Goal: Task Accomplishment & Management: Manage account settings

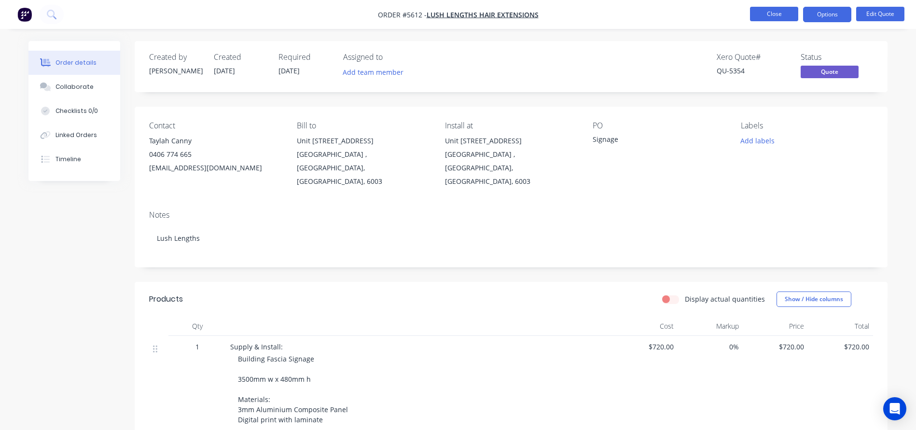
click at [767, 15] on button "Close" at bounding box center [774, 14] width 48 height 14
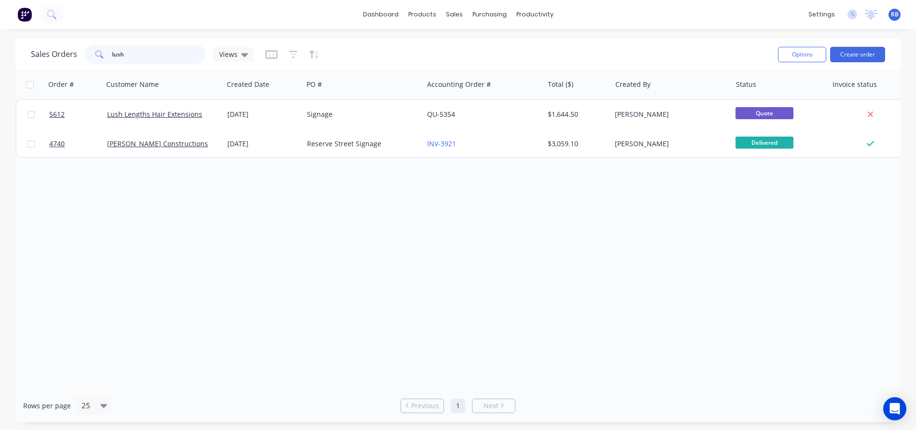
drag, startPoint x: 142, startPoint y: 57, endPoint x: 70, endPoint y: 57, distance: 71.9
click at [71, 57] on div "Sales Orders lush Views" at bounding box center [142, 54] width 223 height 19
type input "beacons"
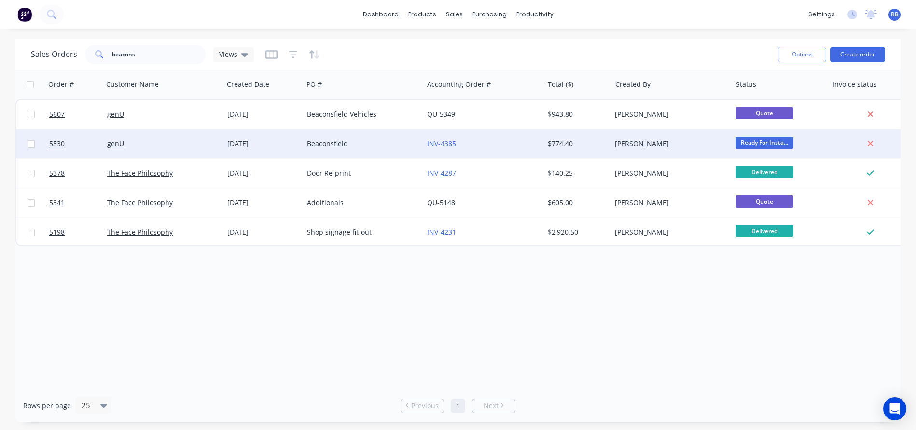
click at [369, 147] on div "Beaconsfield" at bounding box center [360, 144] width 107 height 10
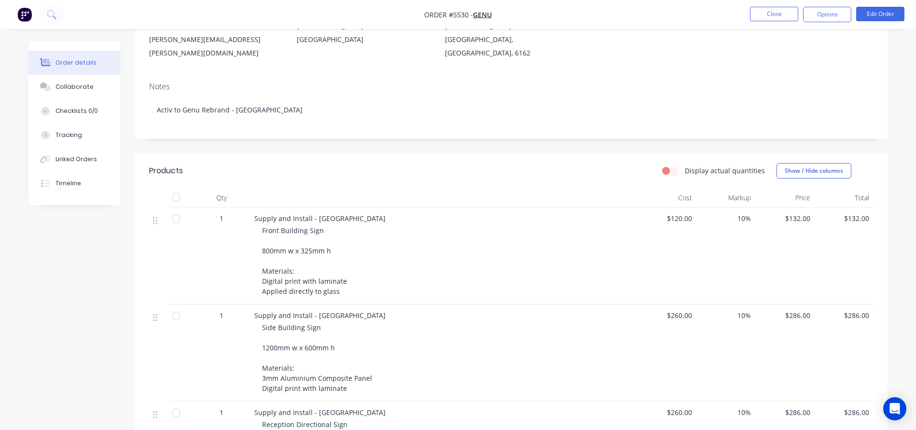
scroll to position [27, 0]
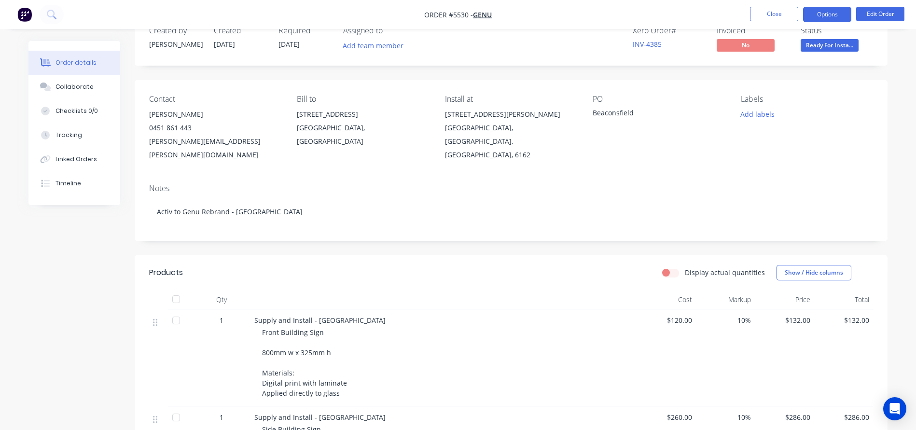
click at [820, 14] on button "Options" at bounding box center [827, 14] width 48 height 15
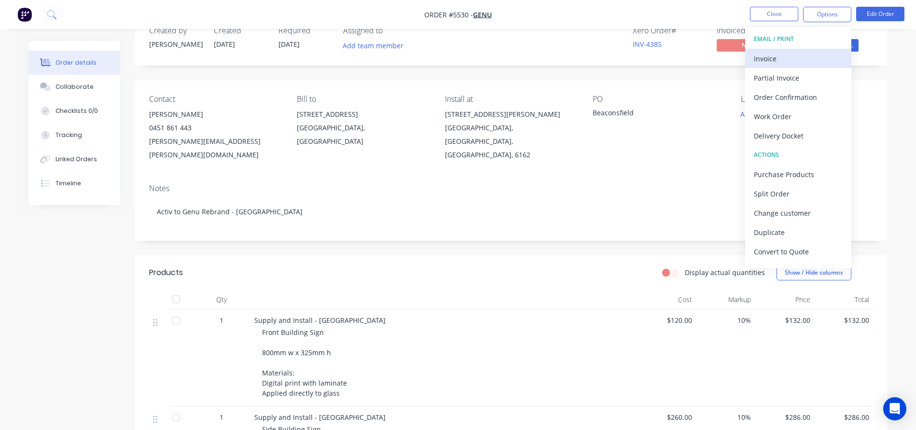
click at [768, 56] on div "Invoice" at bounding box center [798, 59] width 89 height 14
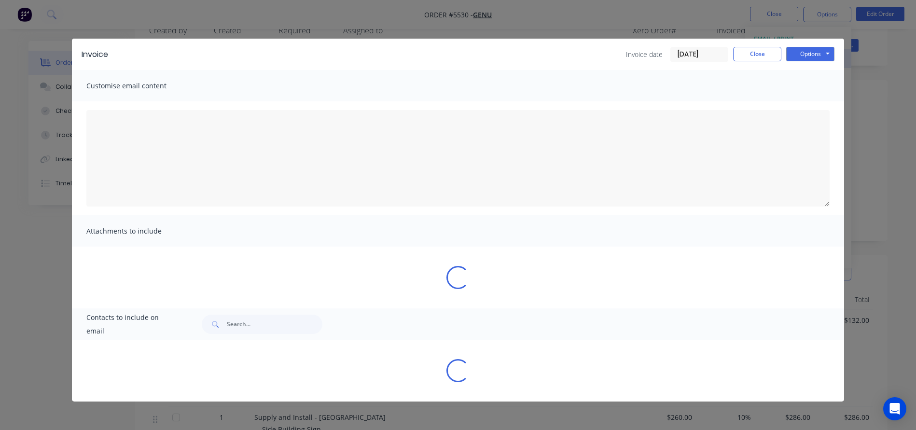
type textarea "A PDF copy of the order has been attached to this email. To view your order onl…"
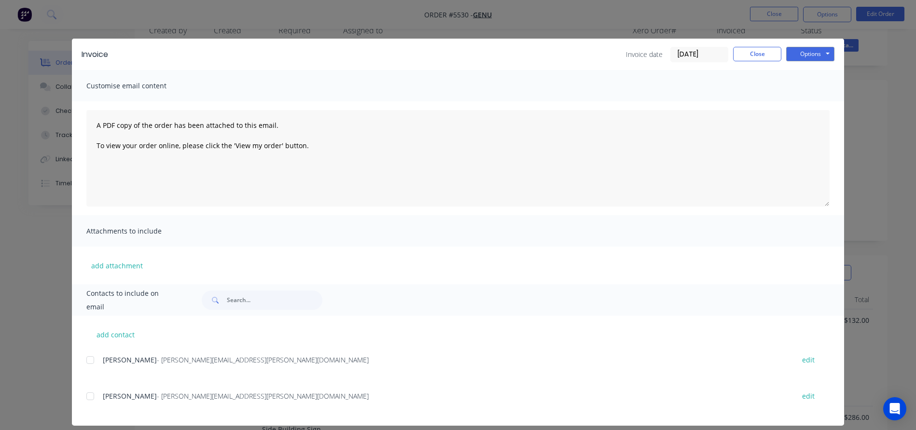
click at [686, 51] on input "[DATE]" at bounding box center [699, 54] width 57 height 14
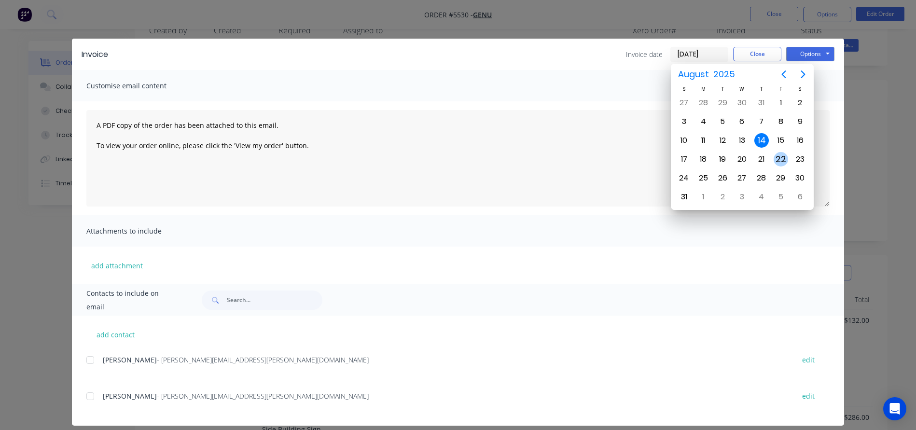
click at [778, 158] on div "22" at bounding box center [781, 159] width 14 height 14
type input "22/08/25"
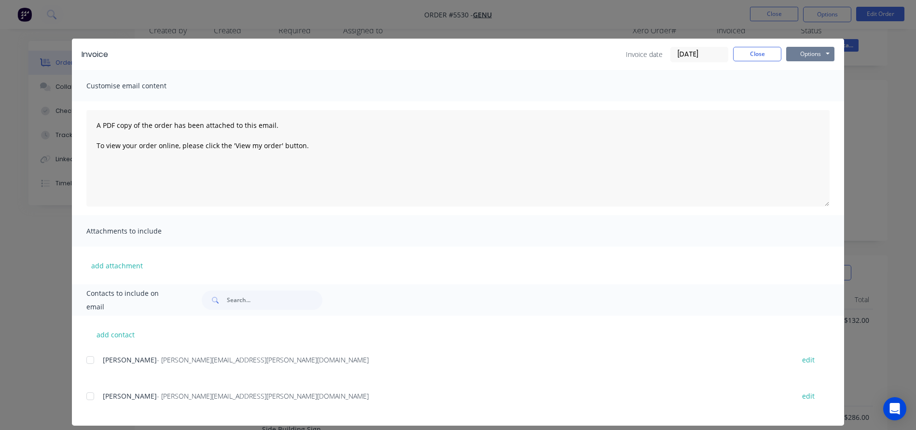
click at [813, 57] on button "Options" at bounding box center [810, 54] width 48 height 14
click at [813, 88] on button "Print" at bounding box center [817, 87] width 62 height 16
click at [750, 54] on button "Close" at bounding box center [757, 54] width 48 height 14
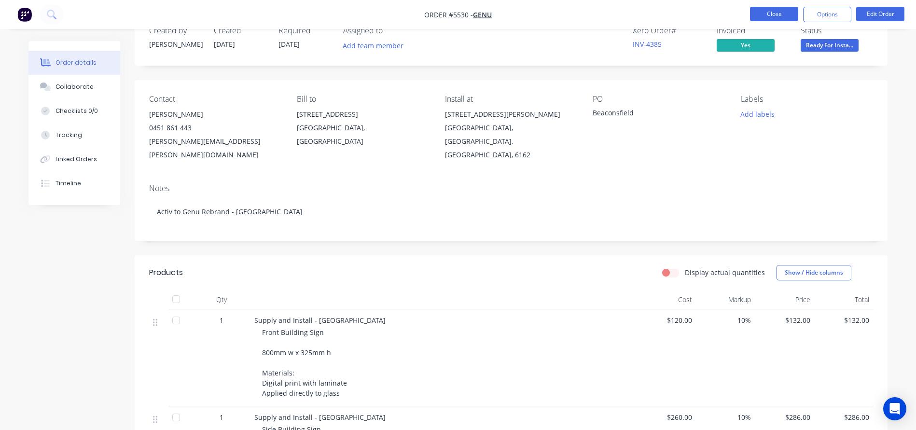
click at [767, 20] on button "Close" at bounding box center [774, 14] width 48 height 14
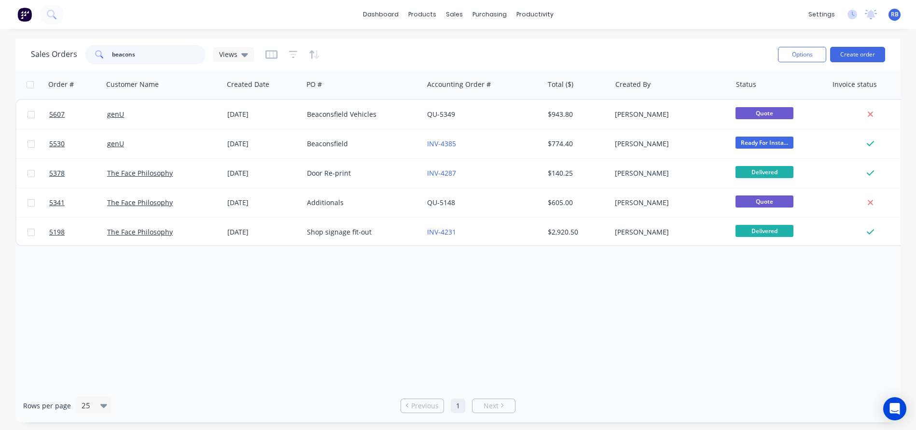
drag, startPoint x: 151, startPoint y: 56, endPoint x: 76, endPoint y: 54, distance: 74.9
click at [76, 54] on div "Sales Orders beacons Views" at bounding box center [142, 54] width 223 height 19
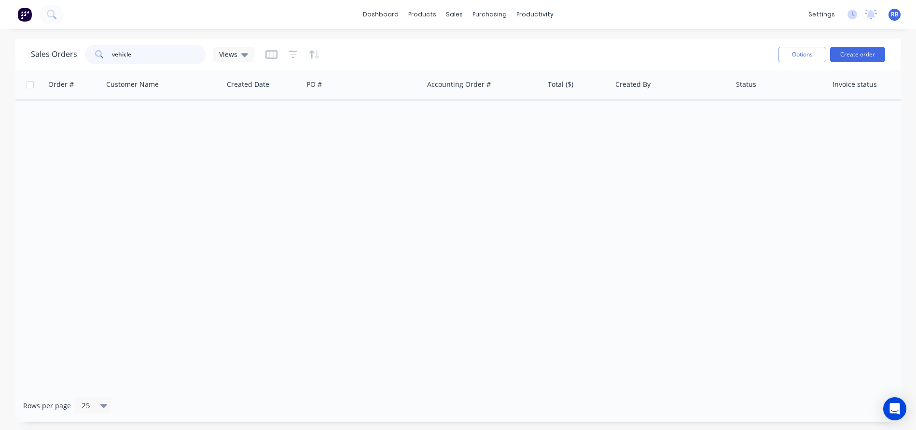
type input "vehicle"
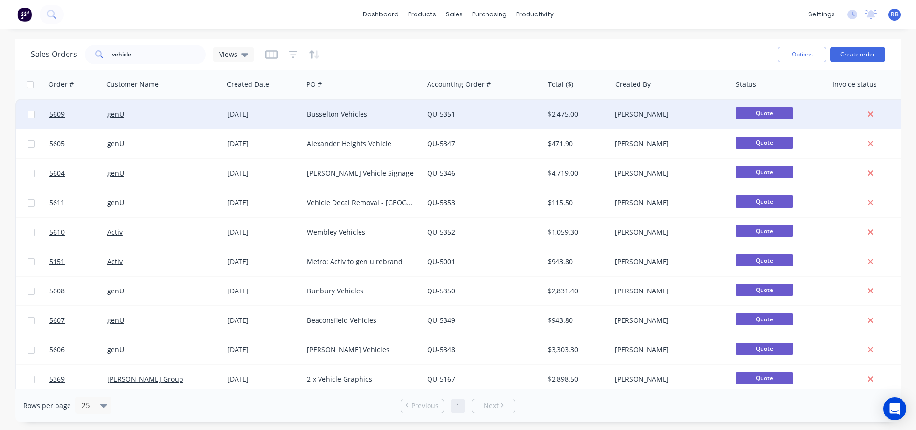
click at [180, 114] on div "genU" at bounding box center [160, 115] width 107 height 10
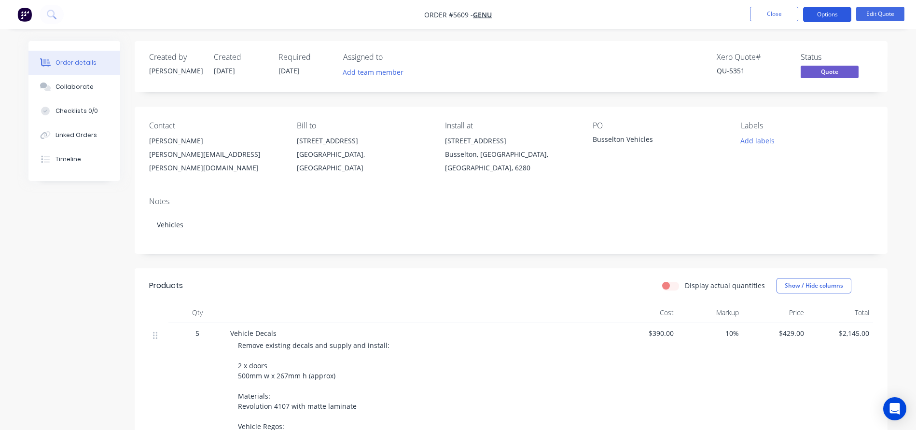
click at [838, 14] on button "Options" at bounding box center [827, 14] width 48 height 15
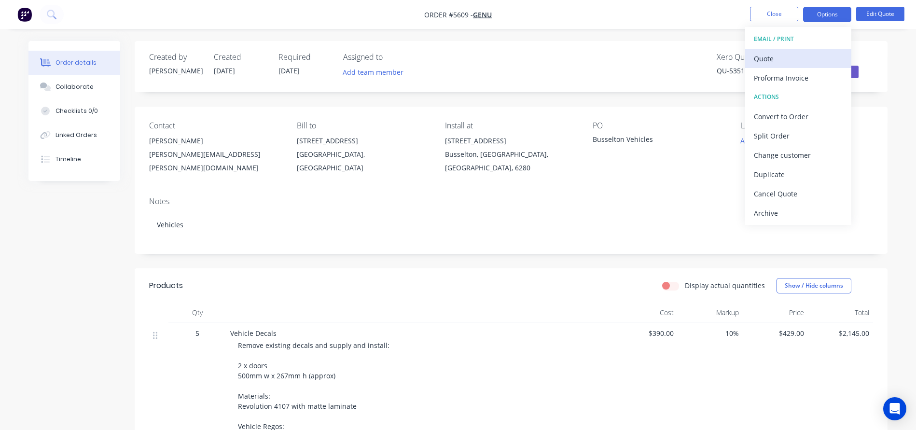
click at [773, 60] on div "Quote" at bounding box center [798, 59] width 89 height 14
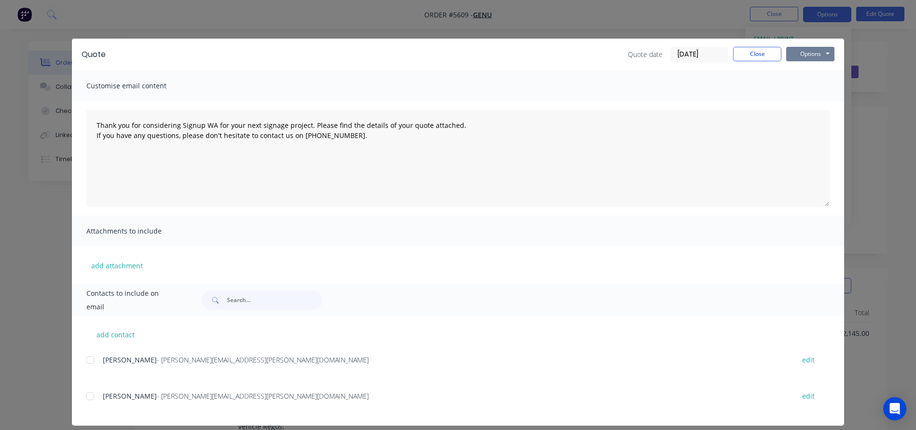
click at [825, 58] on button "Options" at bounding box center [810, 54] width 48 height 14
click at [817, 85] on button "Print" at bounding box center [817, 87] width 62 height 16
type textarea "Thank you for considering Signup WA for your next signage project. Please find …"
click at [759, 55] on button "Close" at bounding box center [757, 54] width 48 height 14
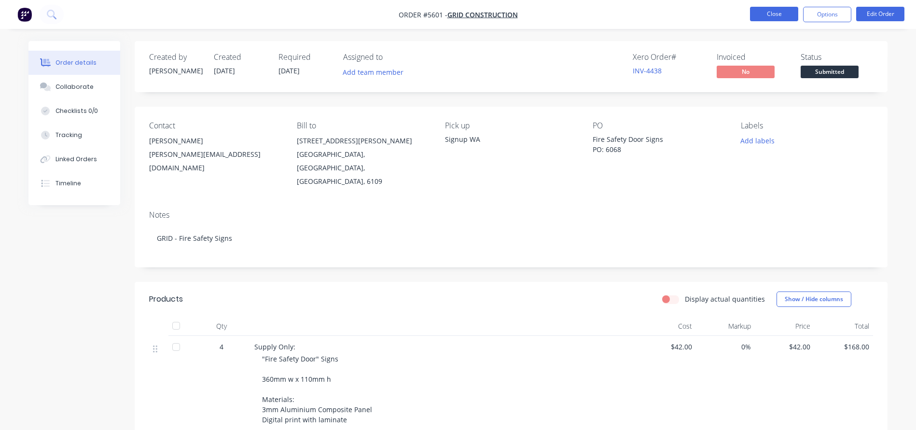
click at [770, 10] on button "Close" at bounding box center [774, 14] width 48 height 14
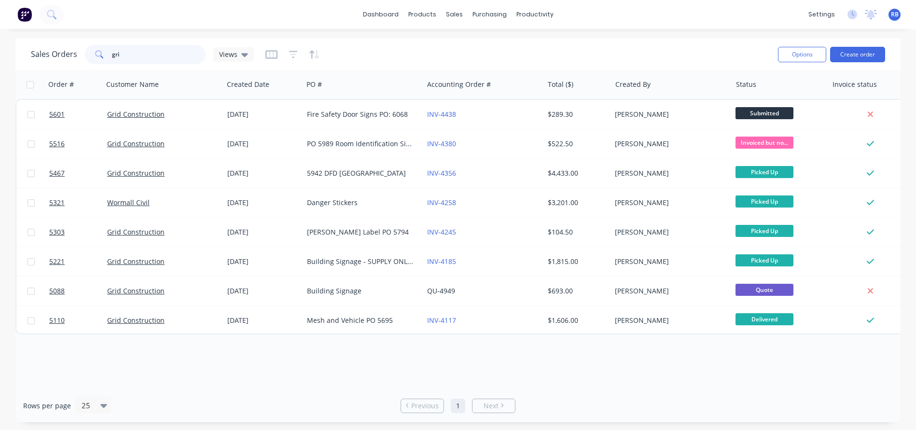
drag, startPoint x: 149, startPoint y: 58, endPoint x: 78, endPoint y: 58, distance: 71.4
click at [78, 58] on div "Sales Orders gri Views" at bounding box center [142, 54] width 223 height 19
type input "vehicle"
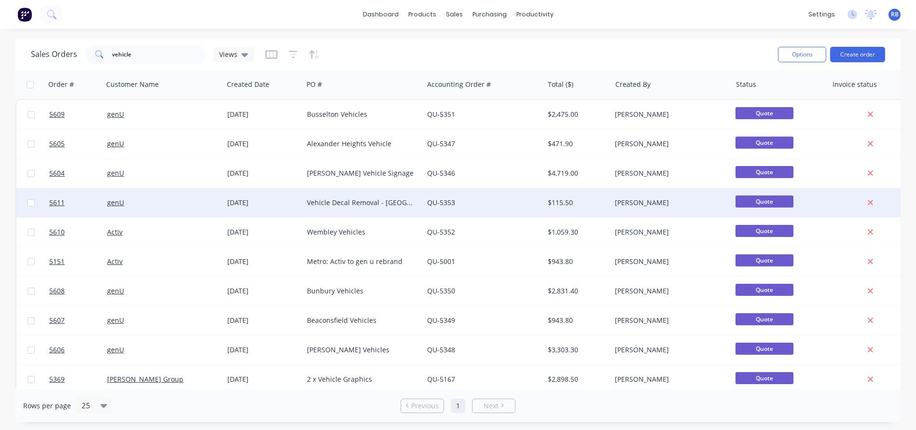
click at [341, 206] on div "Vehicle Decal Removal - [GEOGRAPHIC_DATA]" at bounding box center [360, 203] width 107 height 10
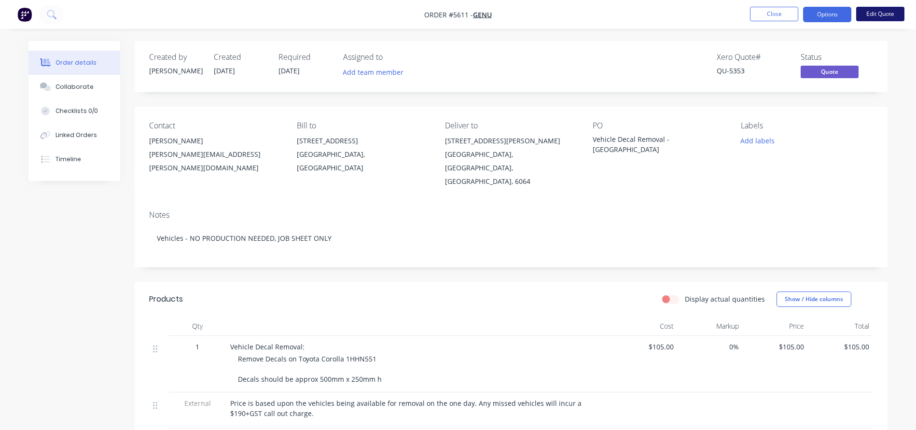
click at [878, 14] on button "Edit Quote" at bounding box center [880, 14] width 48 height 14
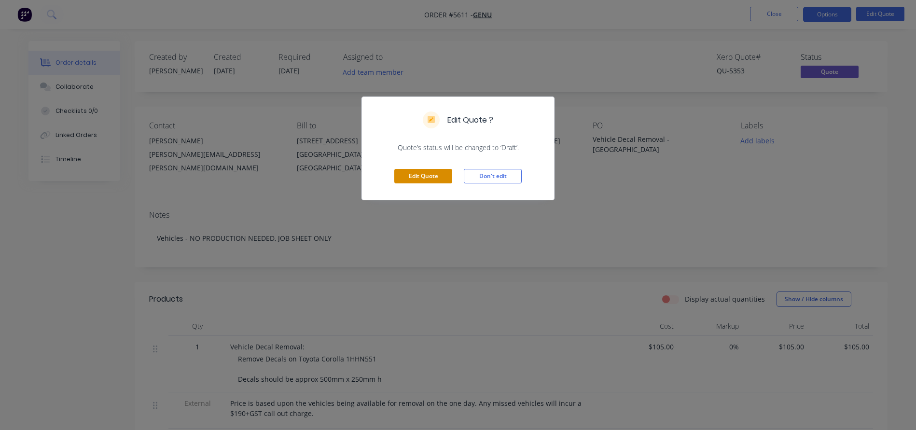
click at [416, 171] on button "Edit Quote" at bounding box center [423, 176] width 58 height 14
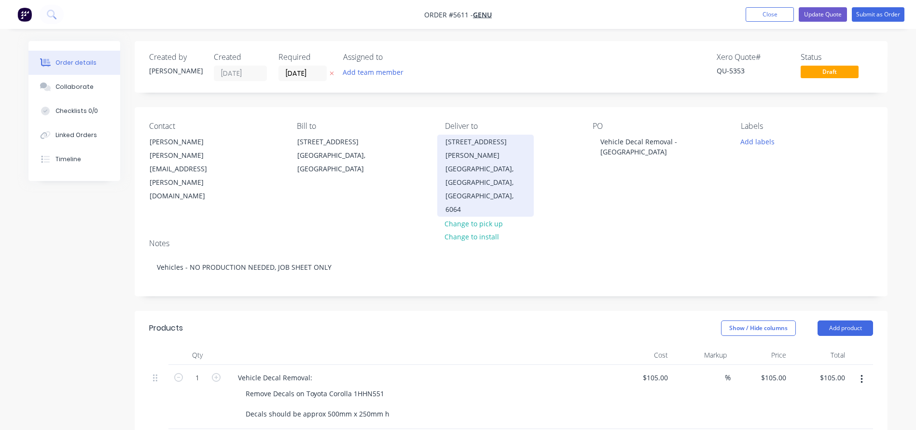
click at [473, 167] on div "Alexander Heights, Western Australia, Australia, 6064" at bounding box center [486, 189] width 80 height 54
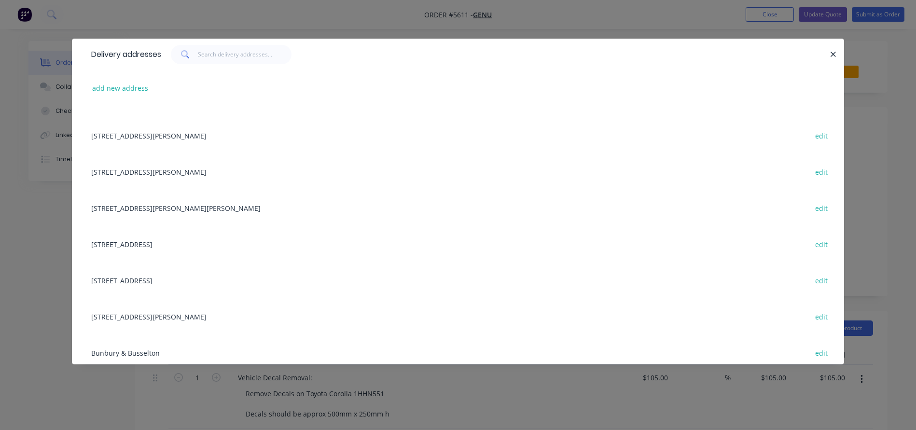
scroll to position [46, 0]
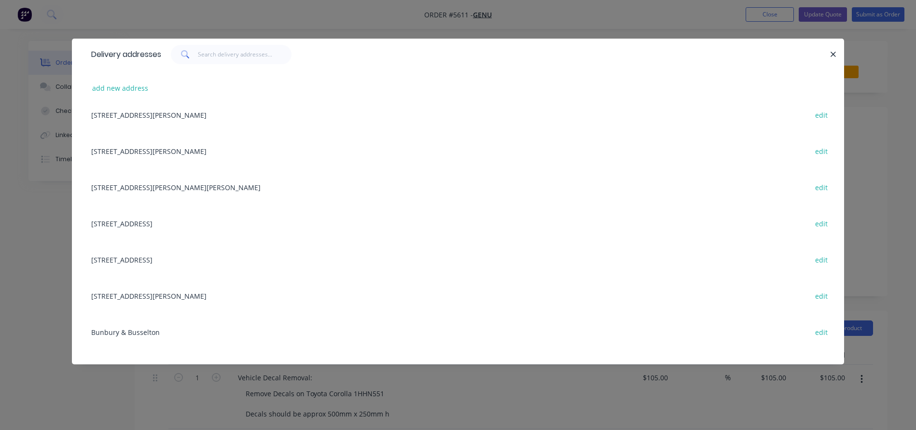
click at [141, 189] on div "18 Linto Way, Alexander Heights, Western Australia, Australia, 6064 edit" at bounding box center [457, 187] width 743 height 36
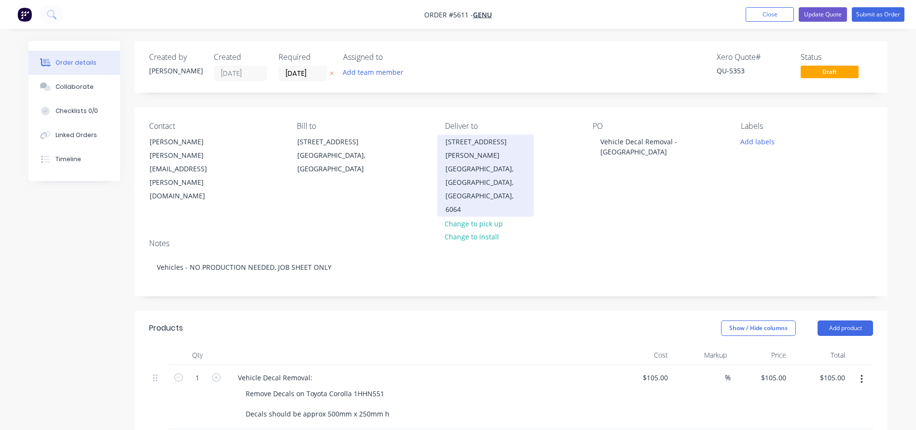
click at [495, 169] on div "Alexander Heights, Western Australia, Australia, 6064" at bounding box center [486, 189] width 80 height 54
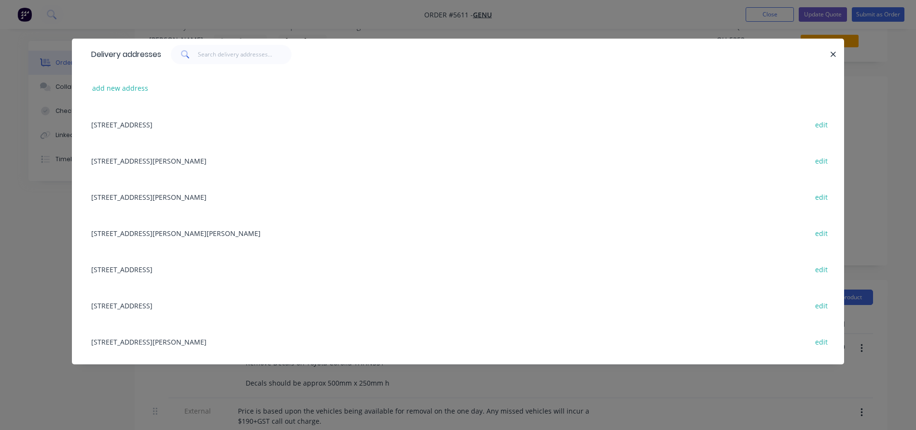
scroll to position [0, 0]
click at [105, 83] on button "add new address" at bounding box center [120, 88] width 66 height 13
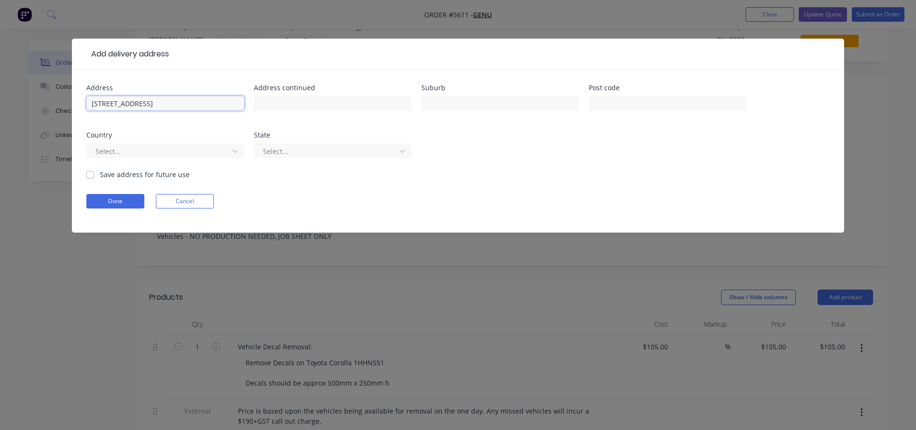
type input "75-79 Jarrah Road"
type input "E"
type input "East Victoria Park"
click at [100, 174] on label "Save address for future use" at bounding box center [145, 174] width 90 height 10
click at [92, 174] on input "Save address for future use" at bounding box center [90, 173] width 8 height 9
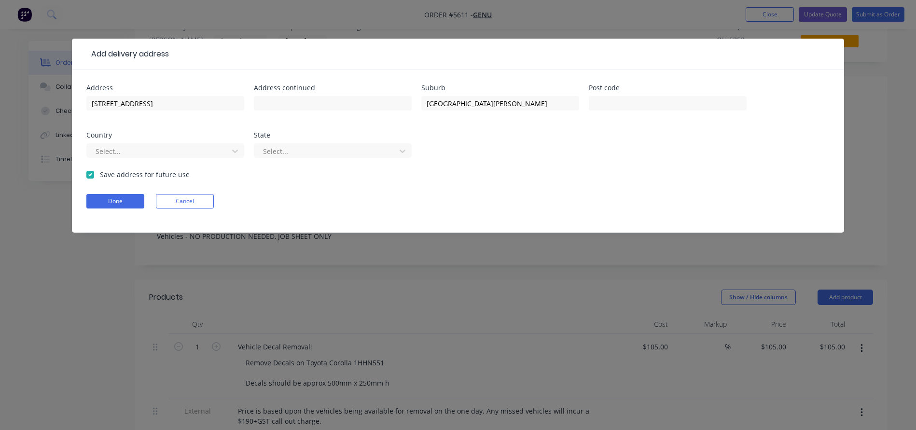
checkbox input "true"
click at [105, 199] on button "Done" at bounding box center [115, 201] width 58 height 14
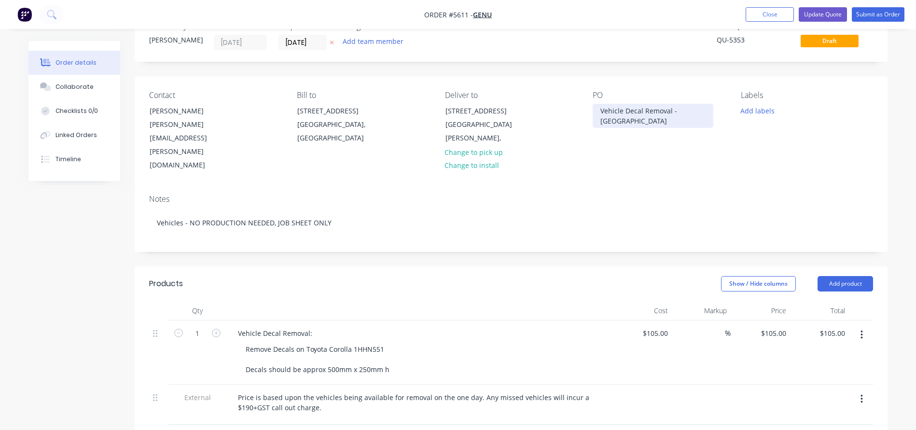
click at [630, 118] on div "Vehicle Decal Removal - Alexander Heights" at bounding box center [653, 116] width 121 height 24
drag, startPoint x: 666, startPoint y: 121, endPoint x: 521, endPoint y: 121, distance: 144.3
click at [521, 121] on div "Contact Katie Lee katie.lee@genu.org.au Bill to 327 Cambridge Street Wembley, W…" at bounding box center [511, 131] width 753 height 111
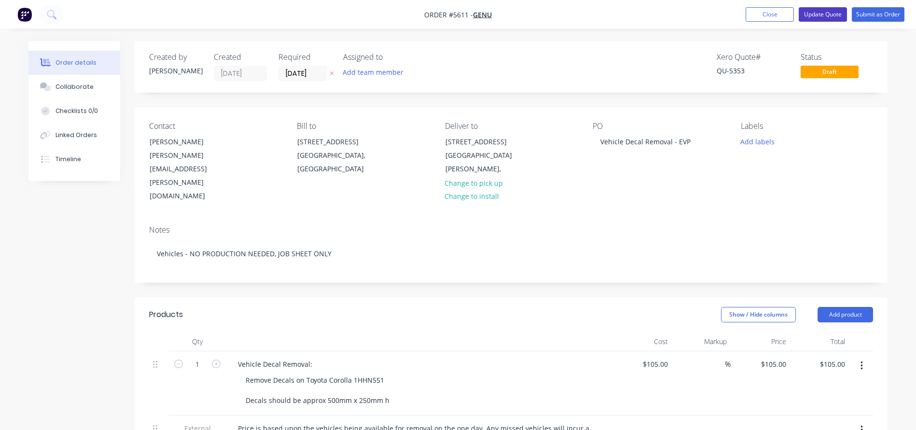
click at [822, 14] on button "Update Quote" at bounding box center [823, 14] width 48 height 14
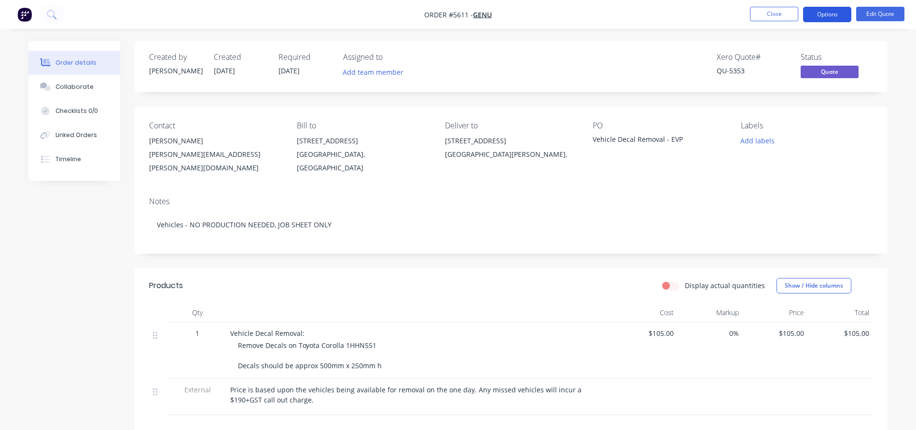
click at [825, 16] on button "Options" at bounding box center [827, 14] width 48 height 15
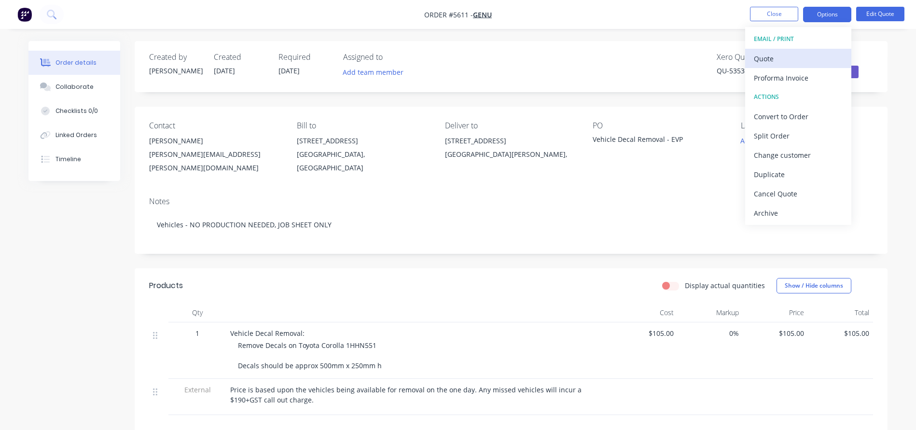
click at [773, 54] on div "Quote" at bounding box center [798, 59] width 89 height 14
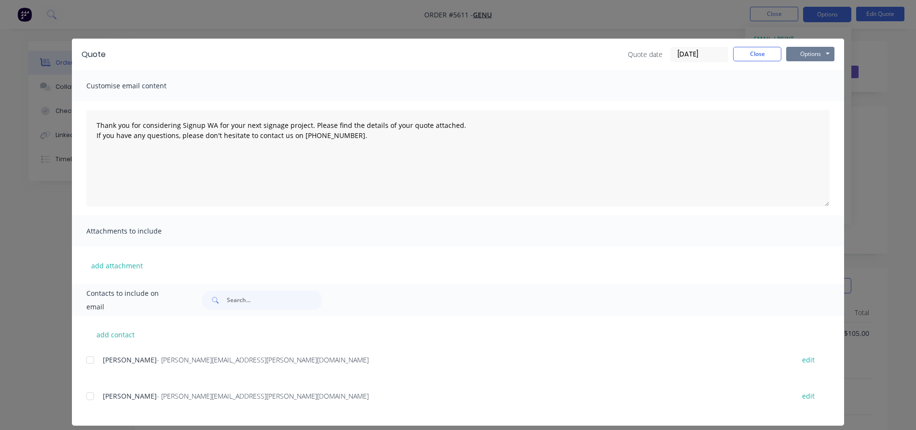
click at [823, 55] on button "Options" at bounding box center [810, 54] width 48 height 14
click at [816, 90] on button "Print" at bounding box center [817, 87] width 62 height 16
type textarea "Thank you for considering Signup WA for your next signage project. Please find …"
click at [748, 57] on button "Close" at bounding box center [757, 54] width 48 height 14
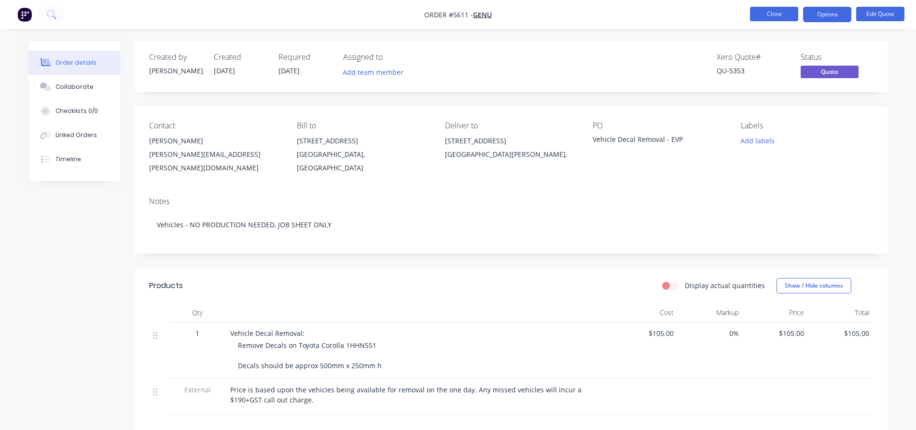
click at [788, 14] on button "Close" at bounding box center [774, 14] width 48 height 14
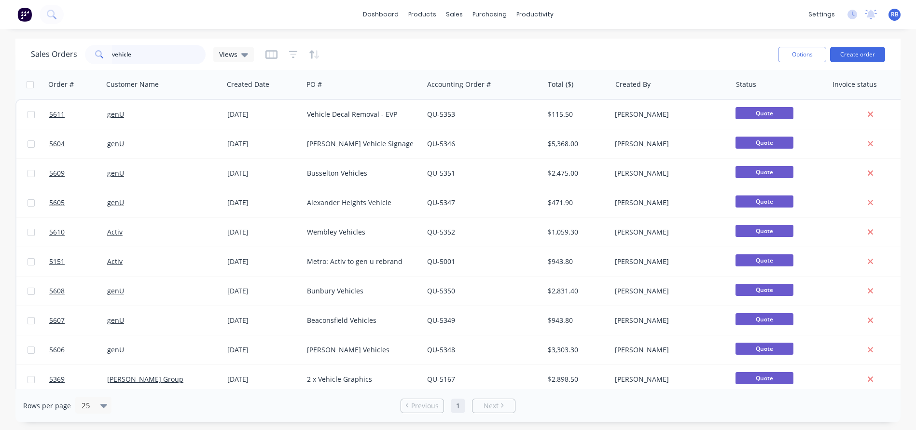
click at [144, 54] on input "vehicle" at bounding box center [159, 54] width 94 height 19
drag, startPoint x: 161, startPoint y: 55, endPoint x: 83, endPoint y: 50, distance: 78.3
click at [83, 50] on div "Sales Orders vehicle Views" at bounding box center [142, 54] width 223 height 19
type input "beacons"
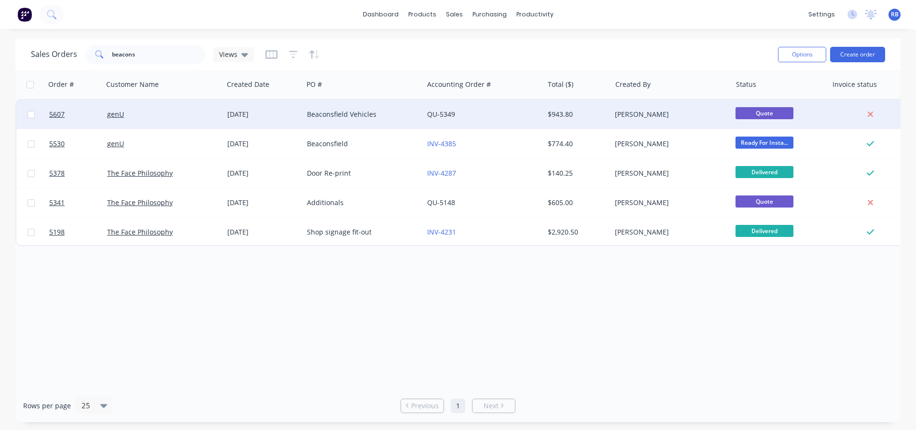
click at [181, 117] on div "genU" at bounding box center [160, 115] width 107 height 10
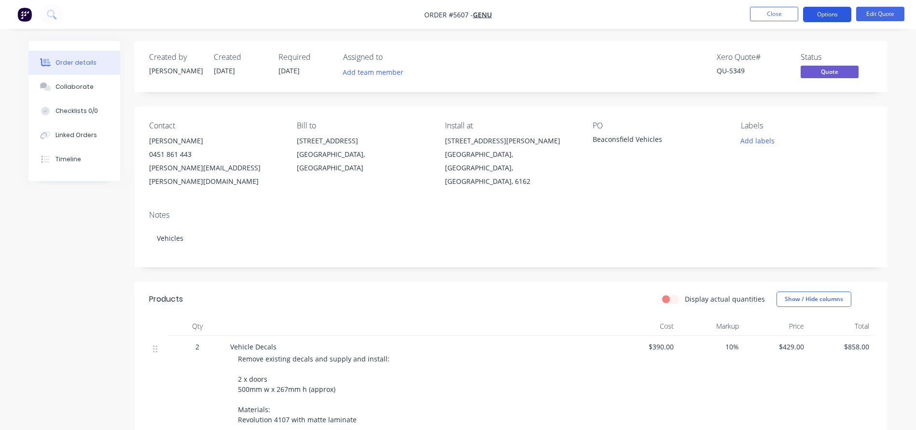
click at [821, 14] on button "Options" at bounding box center [827, 14] width 48 height 15
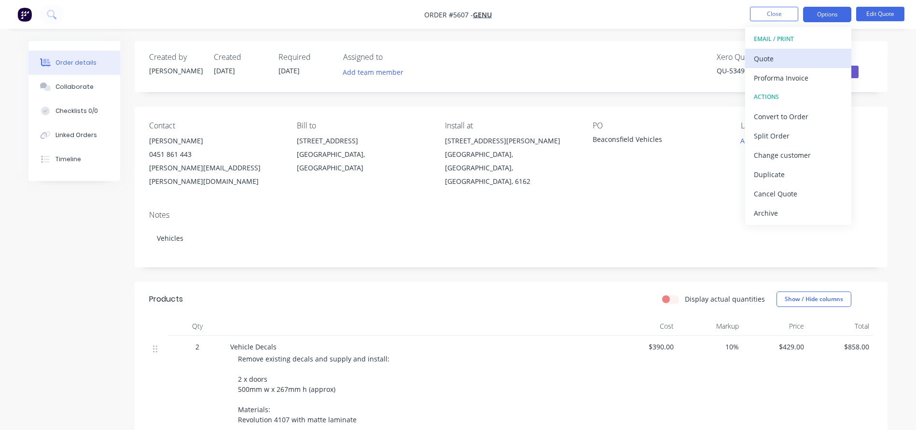
click at [779, 56] on div "Quote" at bounding box center [798, 59] width 89 height 14
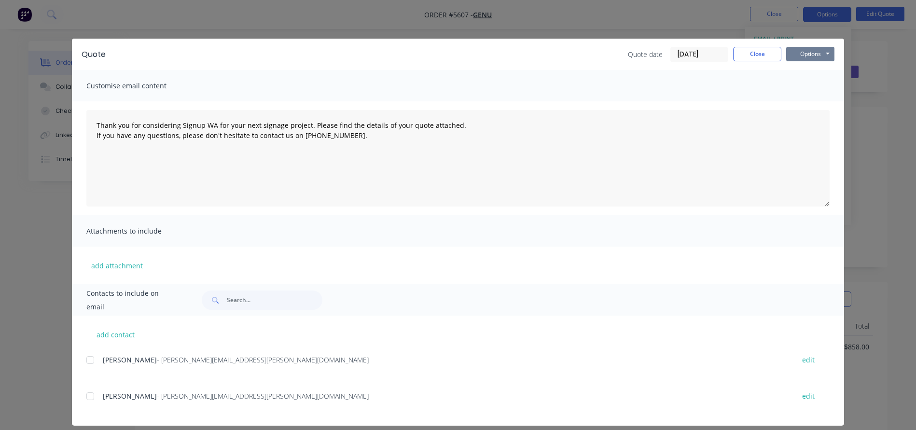
click at [818, 48] on button "Options" at bounding box center [810, 54] width 48 height 14
click at [808, 87] on button "Print" at bounding box center [817, 87] width 62 height 16
type textarea "Thank you for considering Signup WA for your next signage project. Please find …"
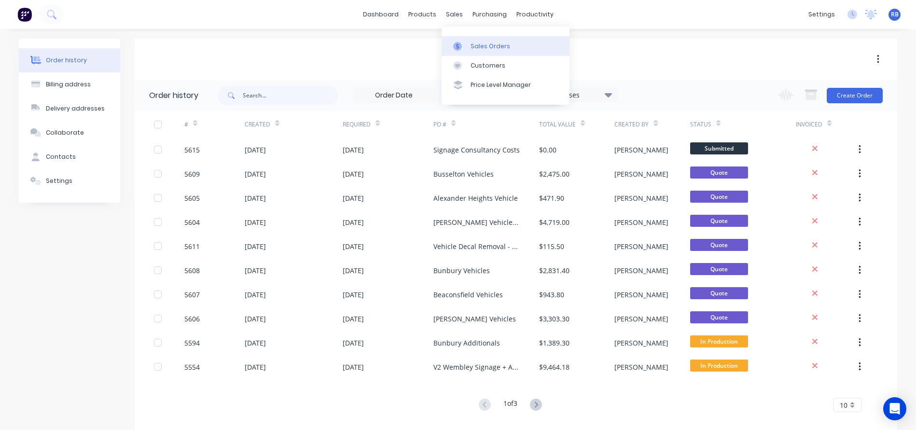
click at [476, 43] on div "Sales Orders" at bounding box center [491, 46] width 40 height 9
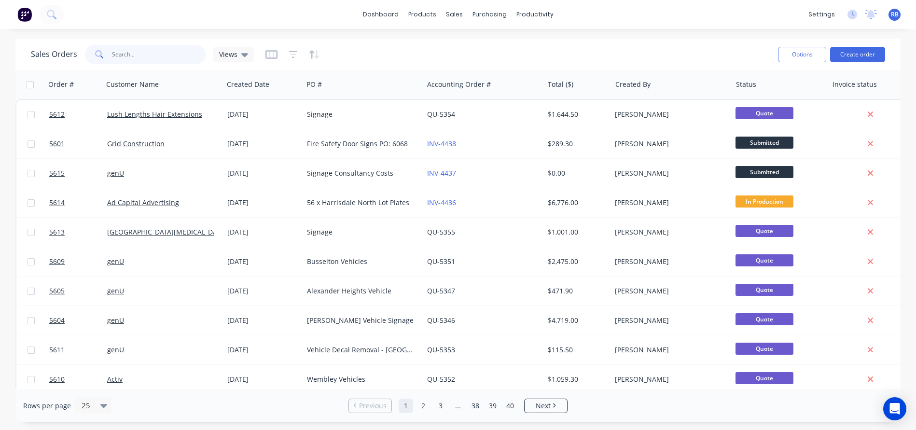
click at [146, 55] on input "text" at bounding box center [159, 54] width 94 height 19
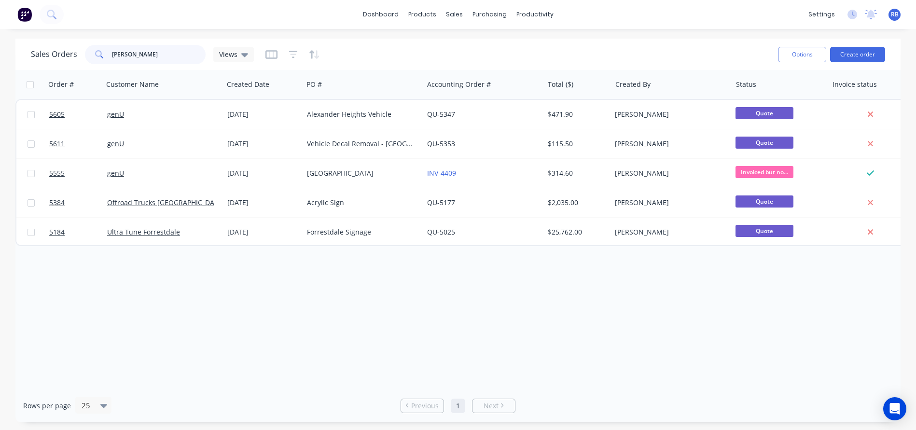
type input "Alex"
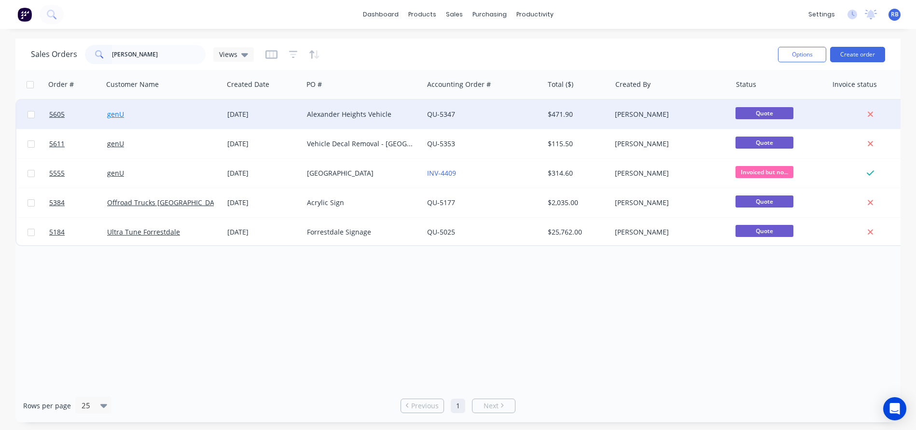
drag, startPoint x: 146, startPoint y: 55, endPoint x: 113, endPoint y: 116, distance: 69.3
click at [113, 116] on link "genU" at bounding box center [115, 114] width 17 height 9
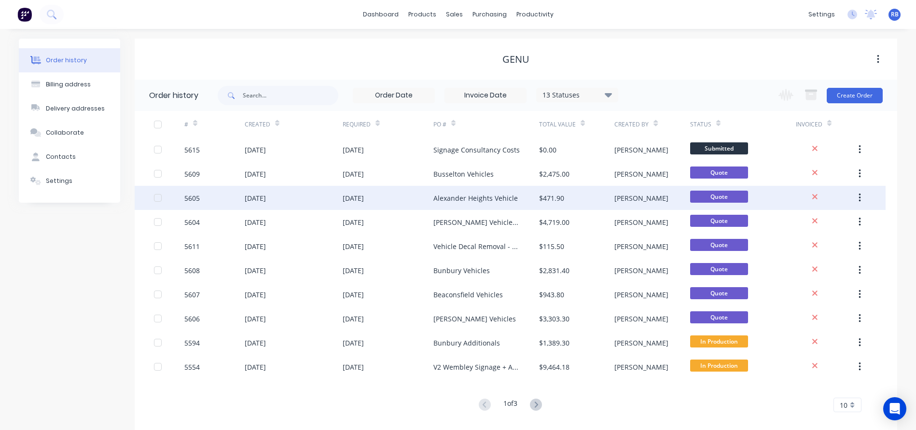
click at [428, 196] on div "[DATE]" at bounding box center [388, 198] width 91 height 24
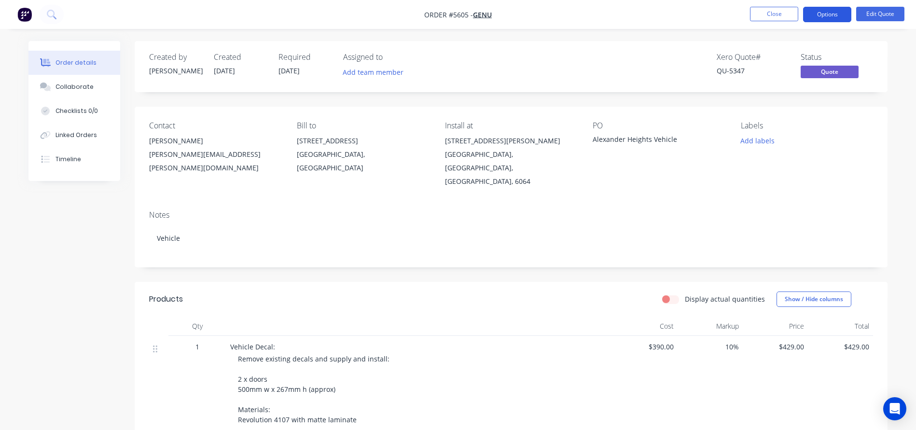
click at [828, 13] on button "Options" at bounding box center [827, 14] width 48 height 15
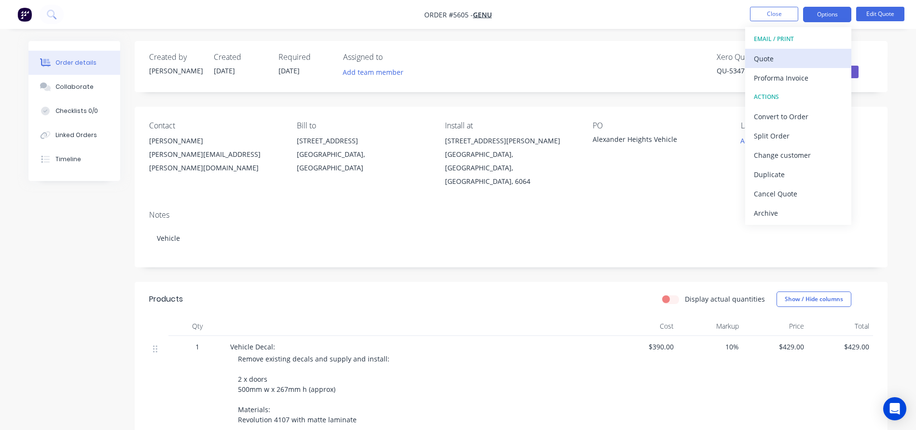
click at [763, 54] on div "Quote" at bounding box center [798, 59] width 89 height 14
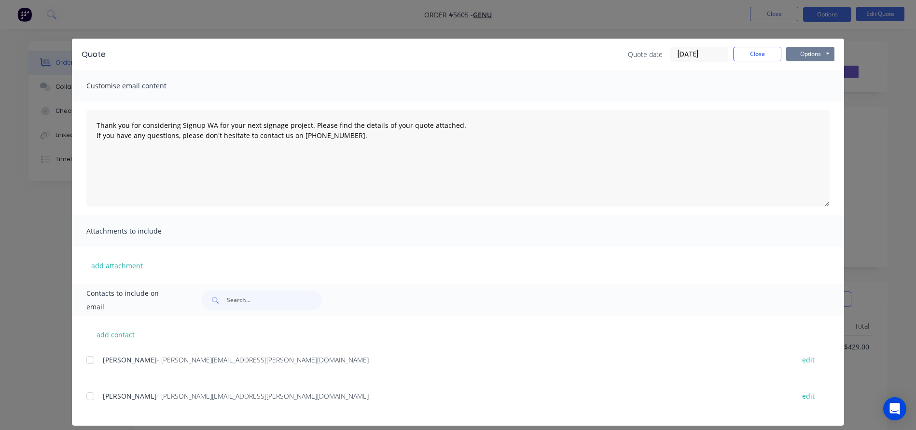
click at [809, 57] on button "Options" at bounding box center [810, 54] width 48 height 14
click at [815, 87] on button "Print" at bounding box center [817, 87] width 62 height 16
type textarea "Thank you for considering Signup WA for your next signage project. Please find …"
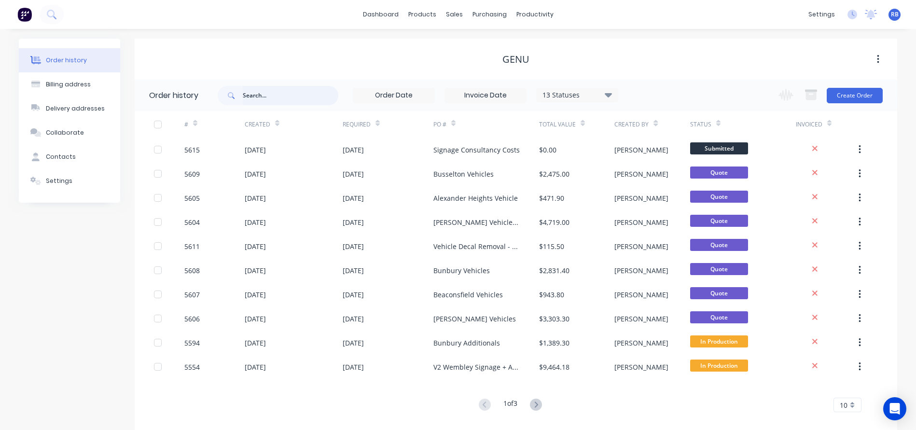
click at [266, 96] on input "text" at bounding box center [291, 95] width 96 height 19
type input "[PERSON_NAME]"
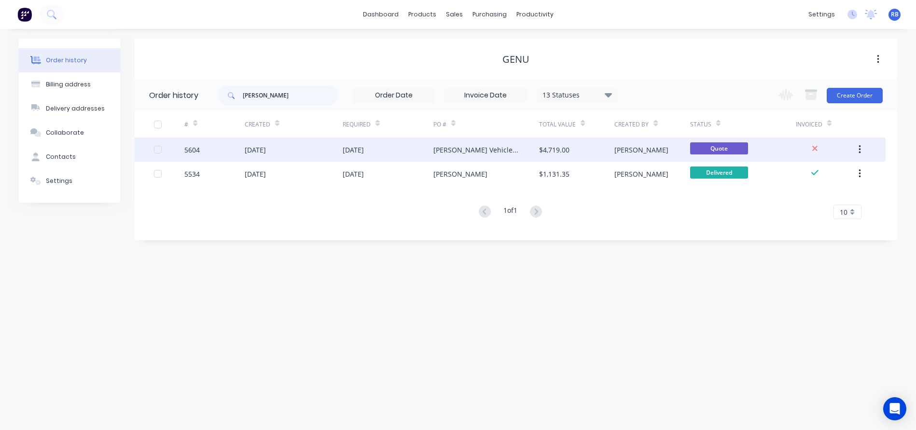
click at [343, 151] on div "[DATE]" at bounding box center [353, 150] width 21 height 10
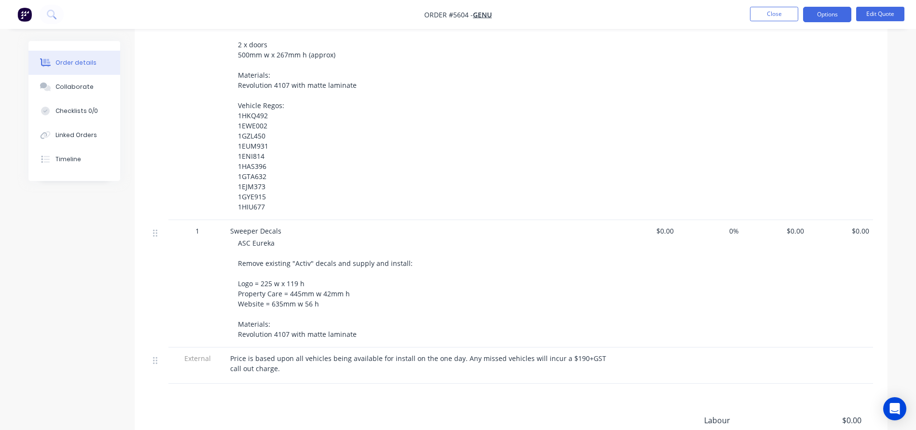
scroll to position [335, 0]
click at [896, 12] on button "Edit Quote" at bounding box center [880, 14] width 48 height 14
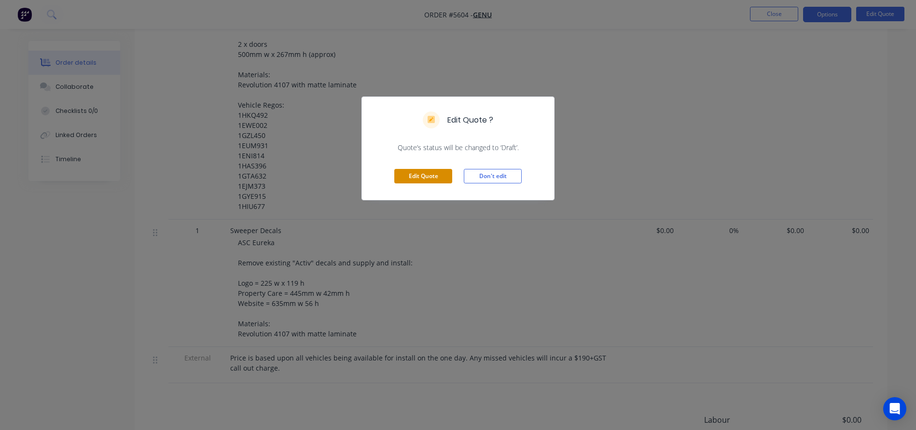
click at [425, 175] on button "Edit Quote" at bounding box center [423, 176] width 58 height 14
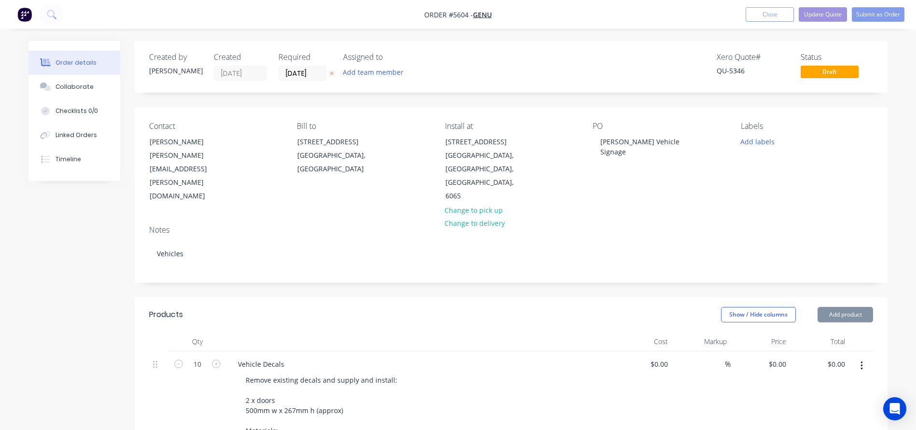
type input "$390.00"
type input "10"
type input "$429.00"
type input "$4,290.00"
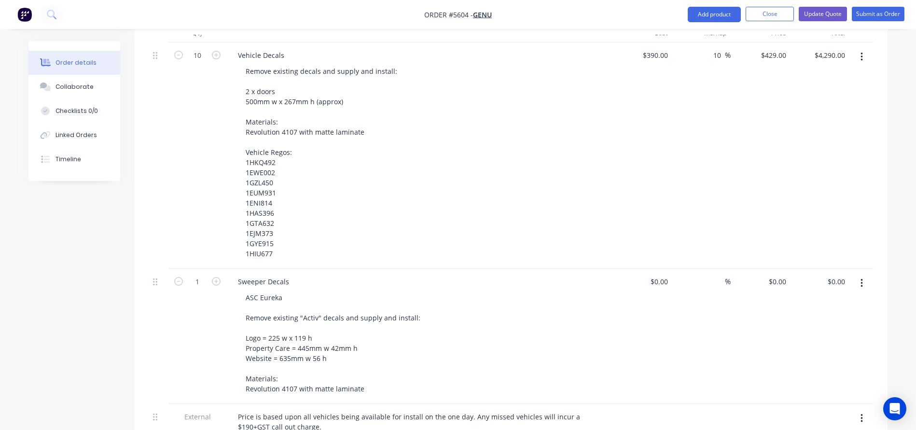
scroll to position [315, 0]
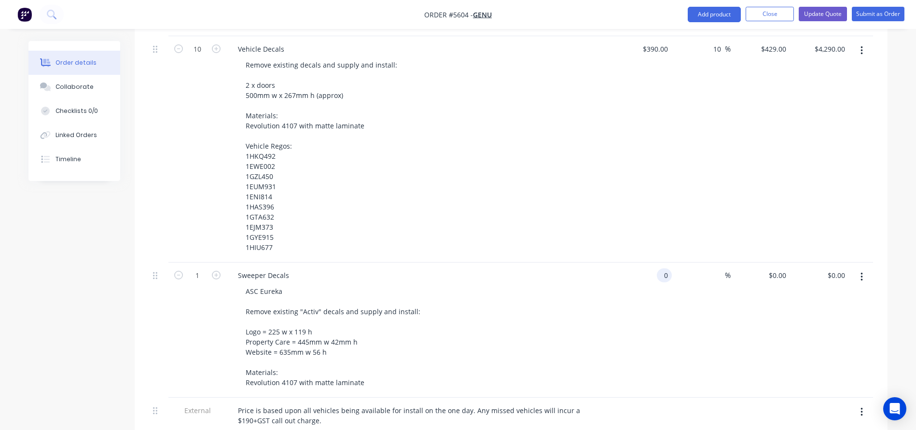
click at [656, 263] on div "0 0" at bounding box center [642, 330] width 59 height 135
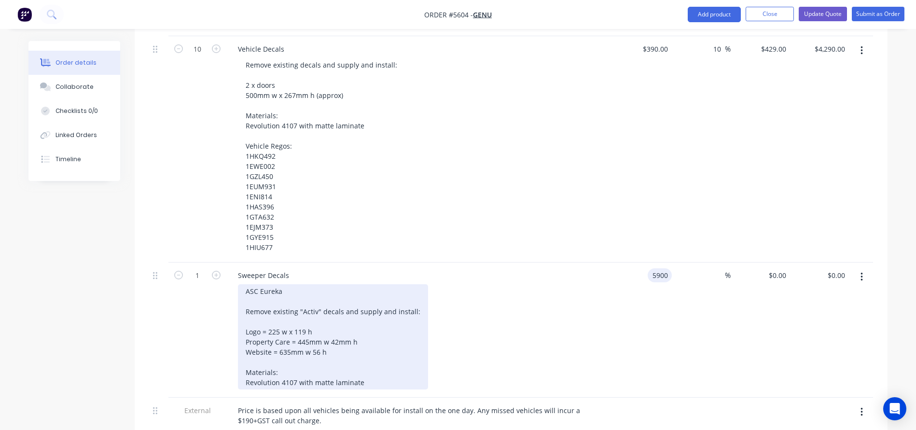
type input "$5,900.00"
click at [408, 292] on div "ASC Eureka Remove existing "Activ" decals and supply and install: Logo = 225 w …" at bounding box center [333, 336] width 190 height 105
click at [416, 284] on div "ASC Eureka Remove existing "Activ" decals and supply and install: Logo = 225 w …" at bounding box center [333, 336] width 190 height 105
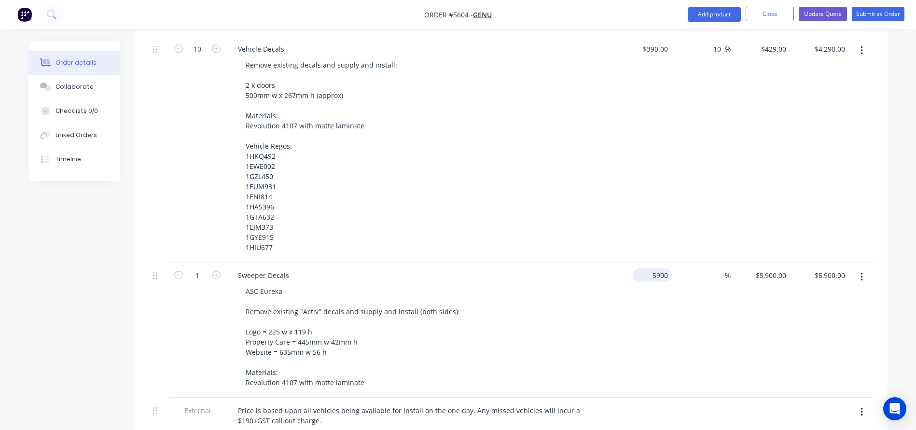
click at [651, 268] on div "5900 $5,900.00" at bounding box center [652, 275] width 39 height 14
type input "$590.00"
click at [597, 268] on div "Sweeper Decals" at bounding box center [419, 275] width 378 height 14
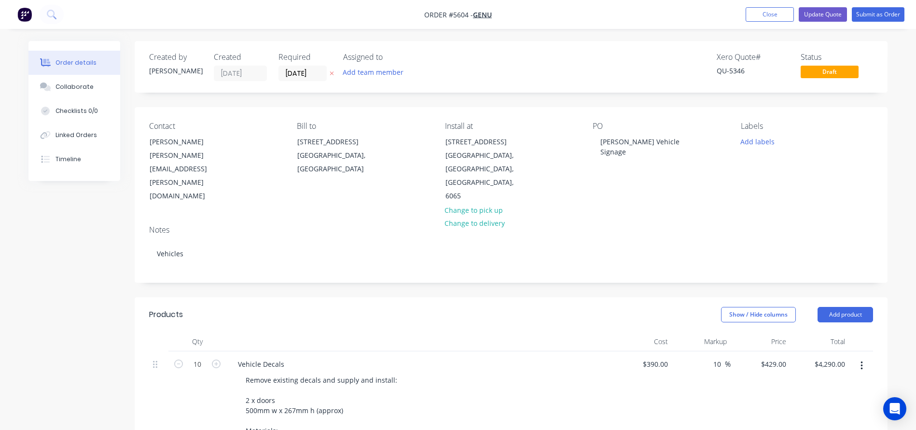
scroll to position [0, 0]
click at [821, 12] on button "Update Quote" at bounding box center [823, 14] width 48 height 14
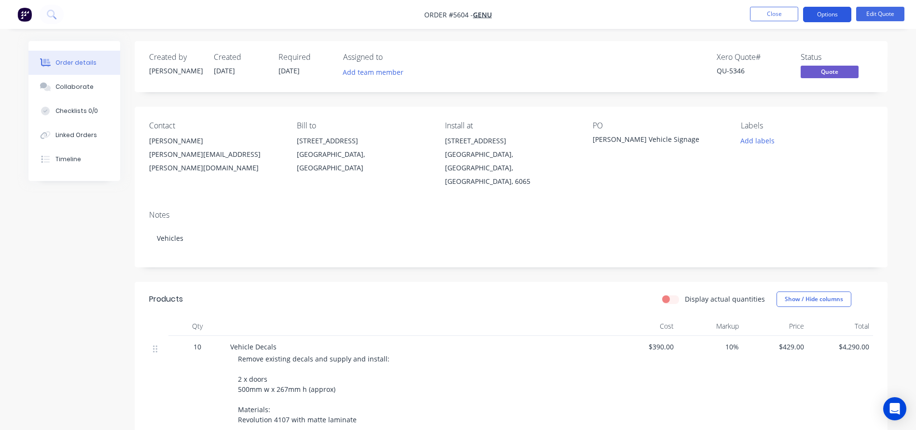
click at [828, 13] on button "Options" at bounding box center [827, 14] width 48 height 15
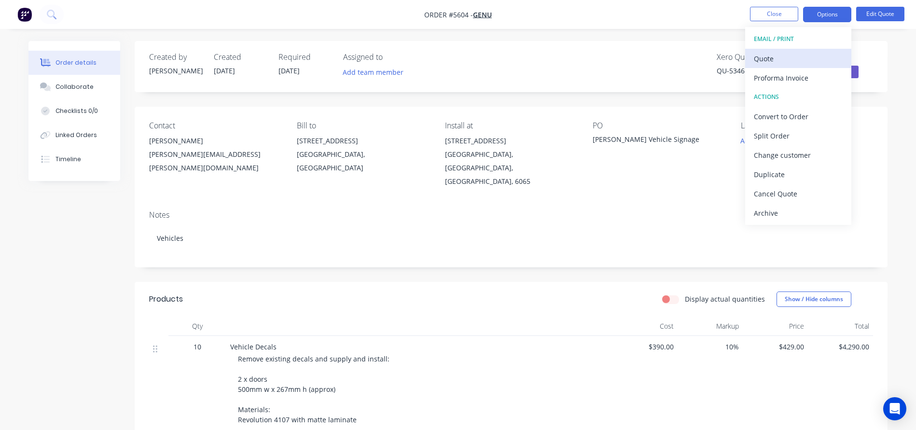
click at [784, 53] on div "Quote" at bounding box center [798, 59] width 89 height 14
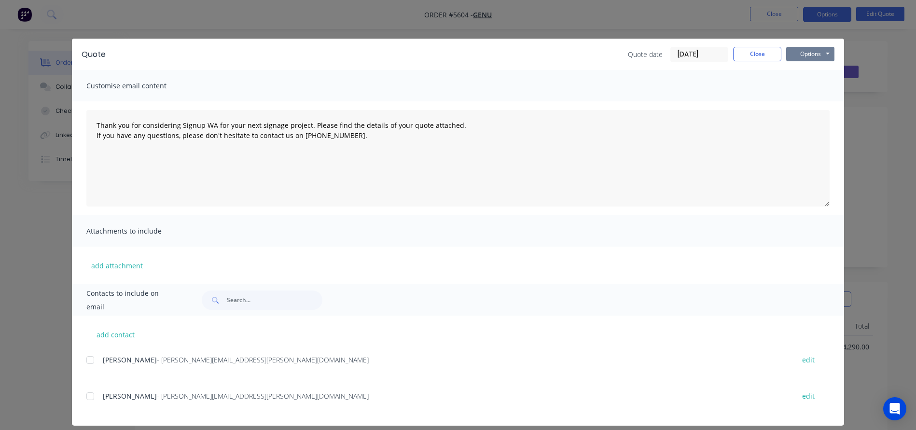
click at [797, 58] on button "Options" at bounding box center [810, 54] width 48 height 14
click at [808, 88] on button "Print" at bounding box center [817, 87] width 62 height 16
click at [759, 54] on button "Close" at bounding box center [757, 54] width 48 height 14
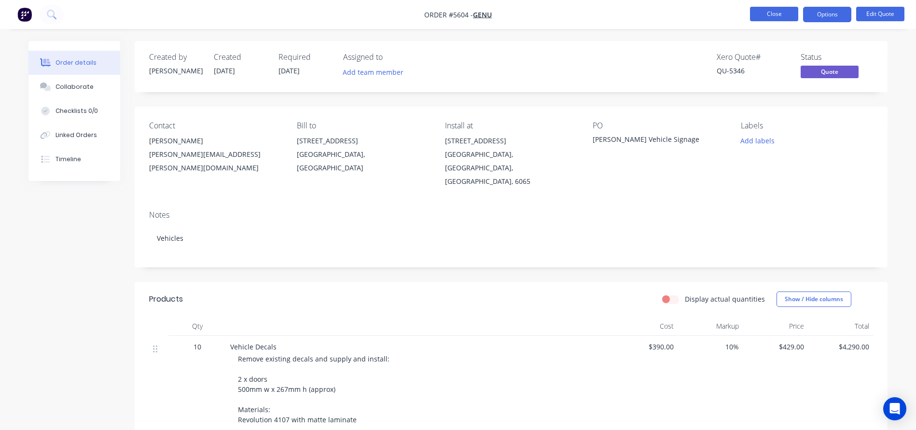
click at [769, 17] on button "Close" at bounding box center [774, 14] width 48 height 14
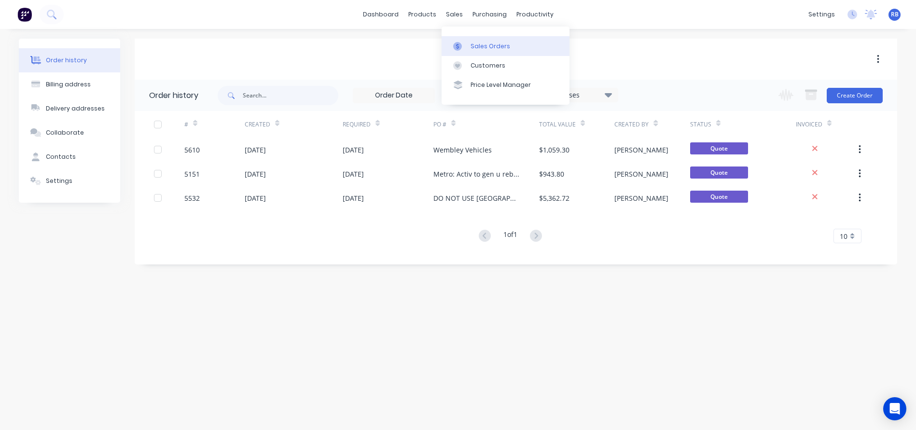
click at [486, 44] on div "Sales Orders" at bounding box center [491, 46] width 40 height 9
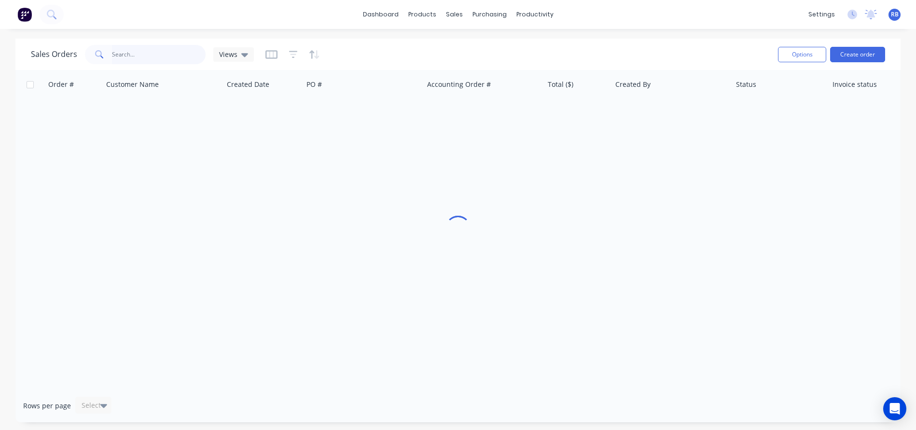
click at [171, 52] on input "text" at bounding box center [159, 54] width 94 height 19
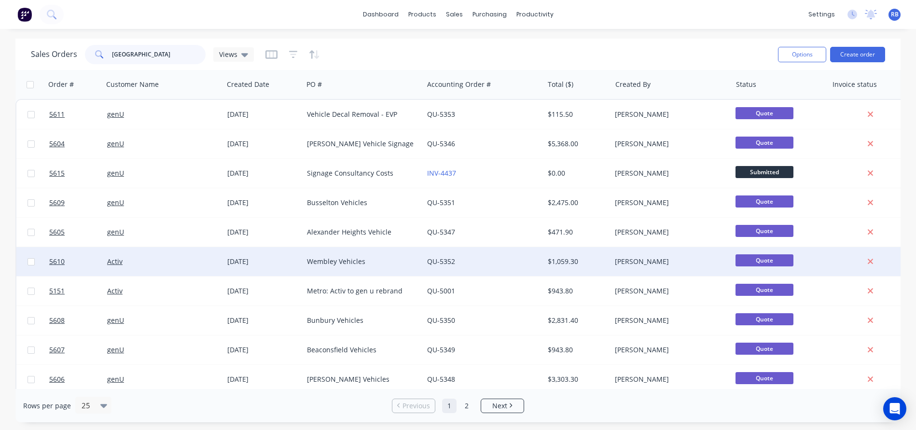
type input "[GEOGRAPHIC_DATA]"
click at [162, 263] on div "Activ" at bounding box center [160, 262] width 107 height 10
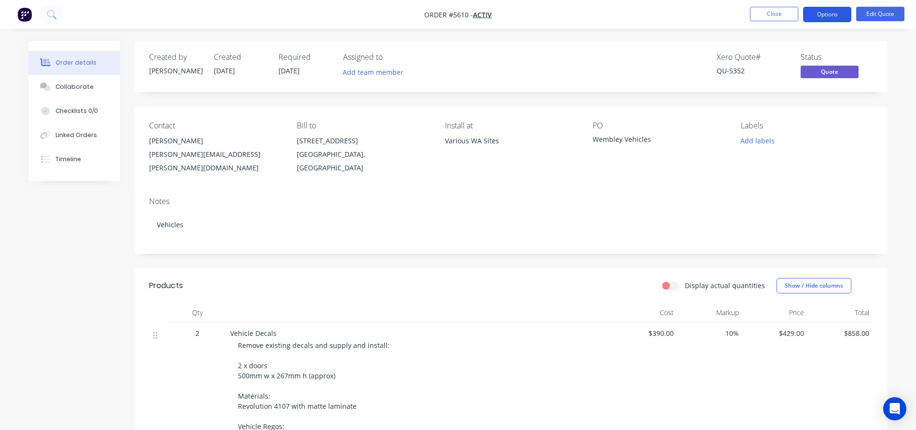
click at [817, 16] on button "Options" at bounding box center [827, 14] width 48 height 15
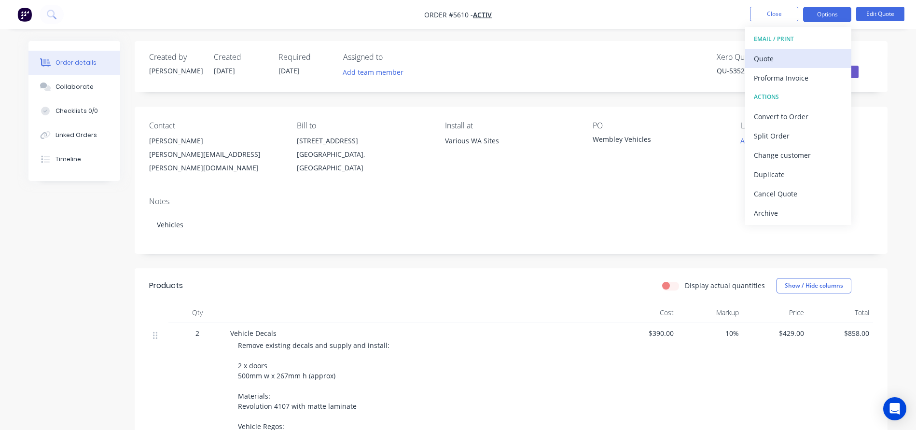
click at [765, 58] on div "Quote" at bounding box center [798, 59] width 89 height 14
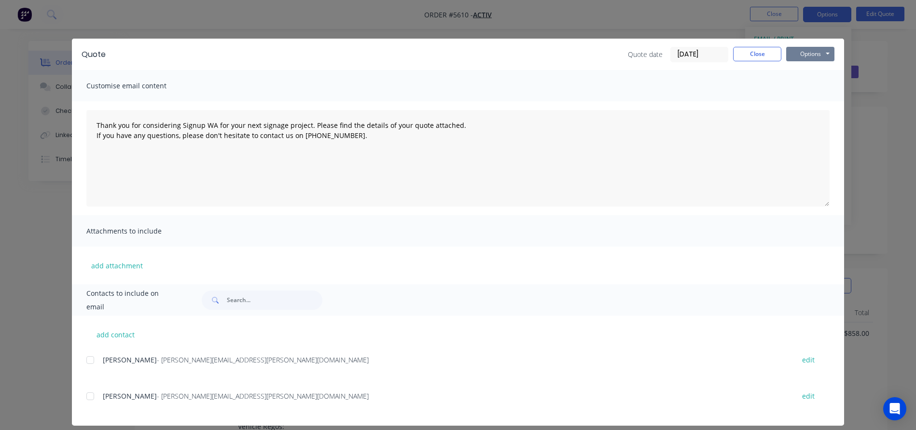
click at [810, 55] on button "Options" at bounding box center [810, 54] width 48 height 14
click at [806, 85] on button "Print" at bounding box center [817, 87] width 62 height 16
type textarea "Thank you for considering Signup WA for your next signage project. Please find …"
click at [746, 56] on button "Close" at bounding box center [757, 54] width 48 height 14
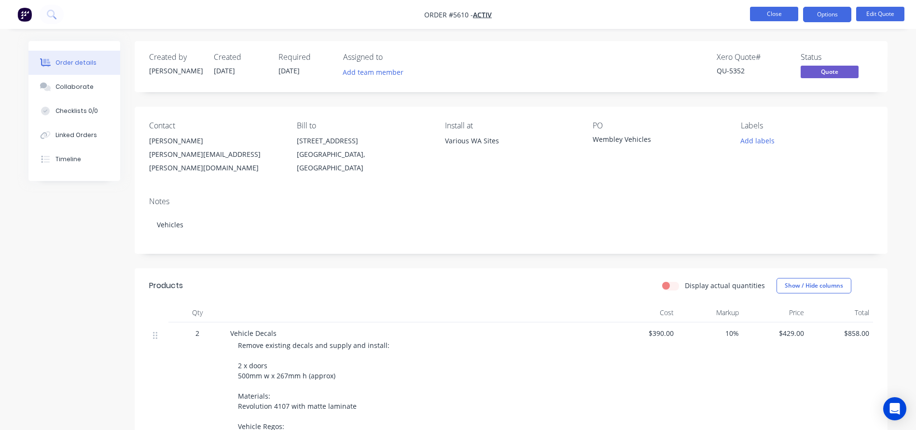
click at [762, 11] on button "Close" at bounding box center [774, 14] width 48 height 14
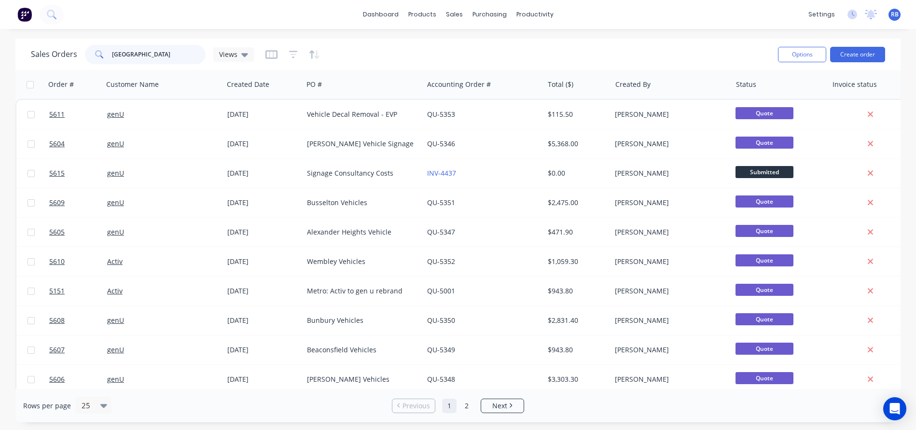
drag, startPoint x: 28, startPoint y: 49, endPoint x: 18, endPoint y: 49, distance: 10.1
click at [18, 49] on div "Sales Orders Wembley Views Options Create order" at bounding box center [457, 54] width 885 height 31
type input "maida"
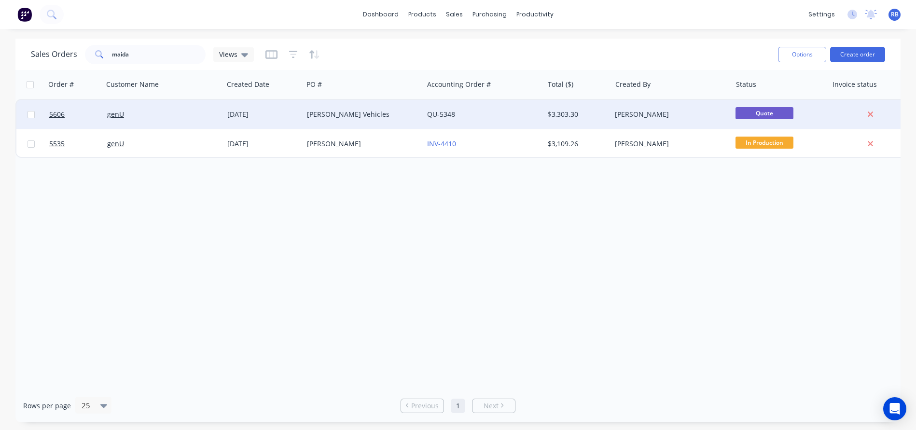
click at [166, 121] on div "genU" at bounding box center [163, 114] width 120 height 29
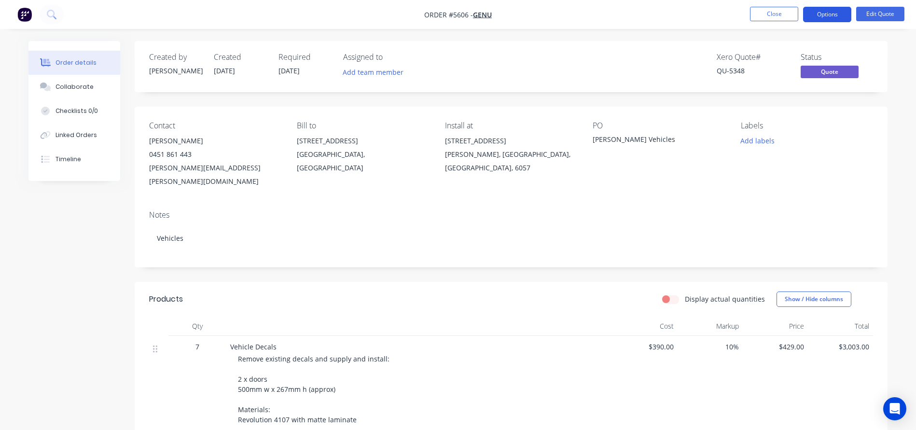
click at [824, 16] on button "Options" at bounding box center [827, 14] width 48 height 15
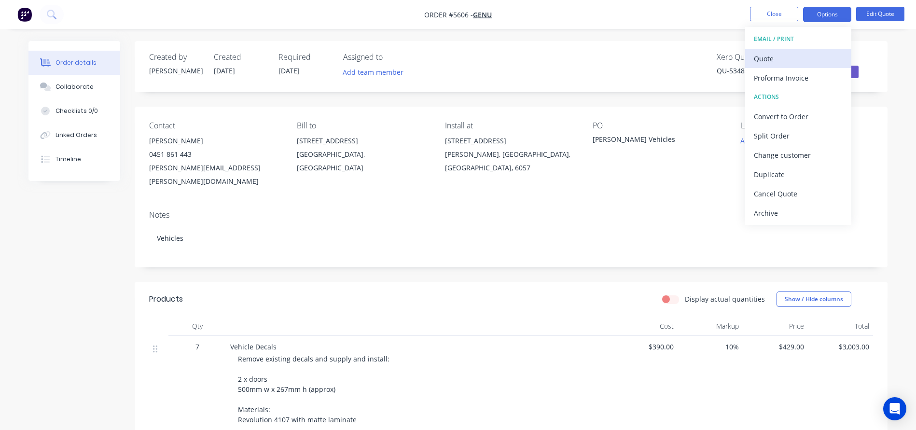
click at [785, 55] on div "Quote" at bounding box center [798, 59] width 89 height 14
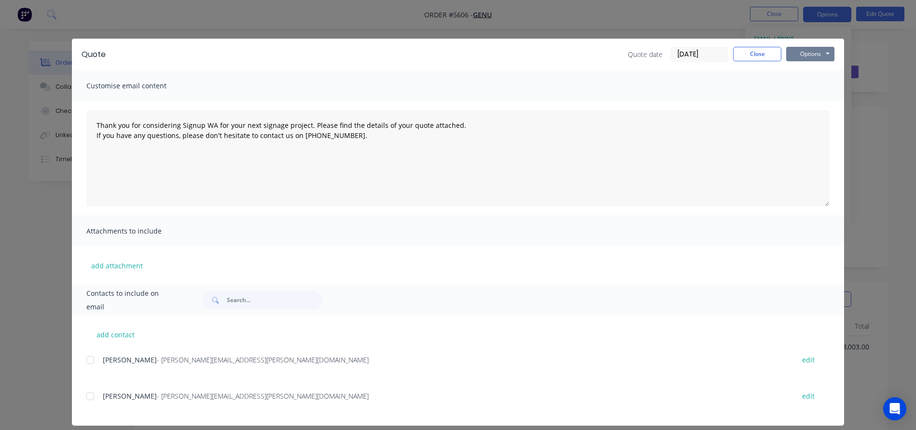
click at [813, 47] on button "Options" at bounding box center [810, 54] width 48 height 14
click at [809, 86] on button "Print" at bounding box center [817, 87] width 62 height 16
type textarea "Thank you for considering Signup WA for your next signage project. Please find …"
click at [754, 54] on button "Close" at bounding box center [757, 54] width 48 height 14
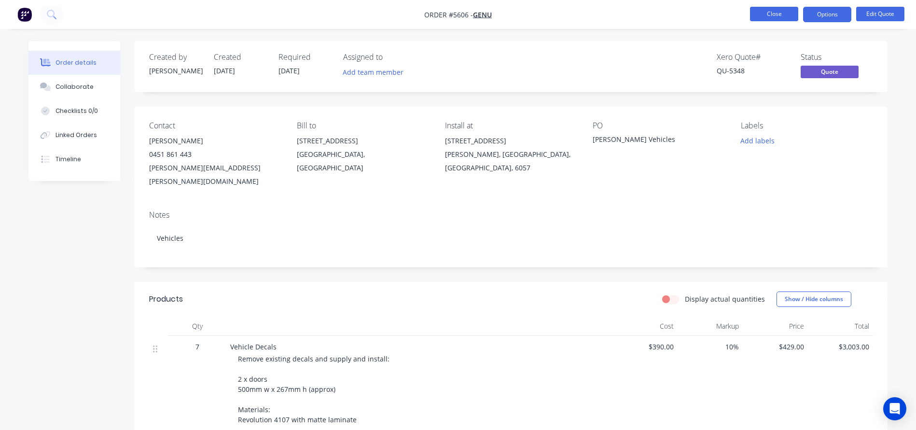
click at [776, 12] on button "Close" at bounding box center [774, 14] width 48 height 14
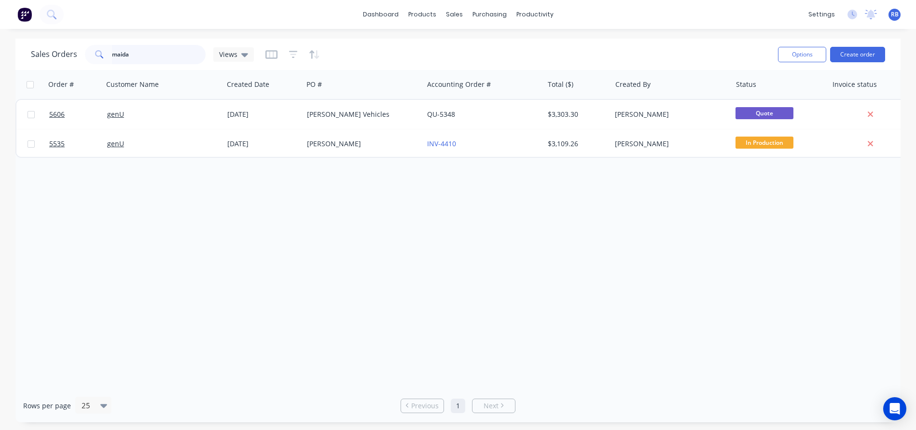
drag, startPoint x: 136, startPoint y: 56, endPoint x: 75, endPoint y: 53, distance: 60.5
click at [75, 53] on div "Sales Orders maida Views" at bounding box center [142, 54] width 223 height 19
type input "waikiki"
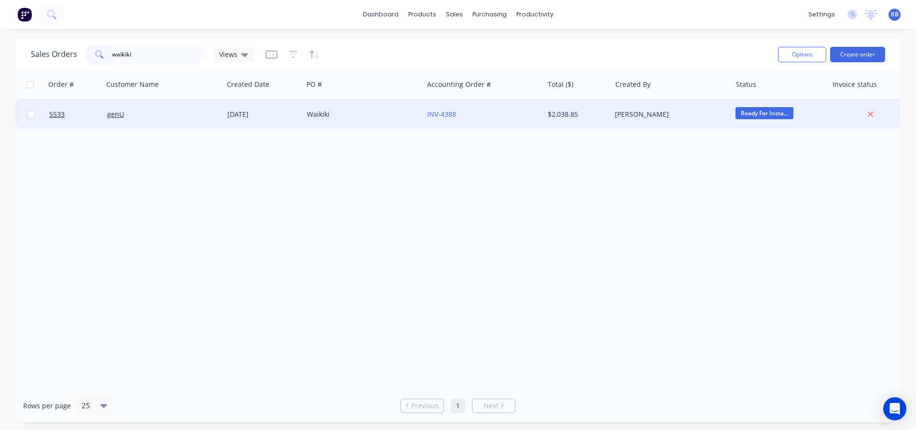
click at [164, 113] on div "genU" at bounding box center [160, 115] width 107 height 10
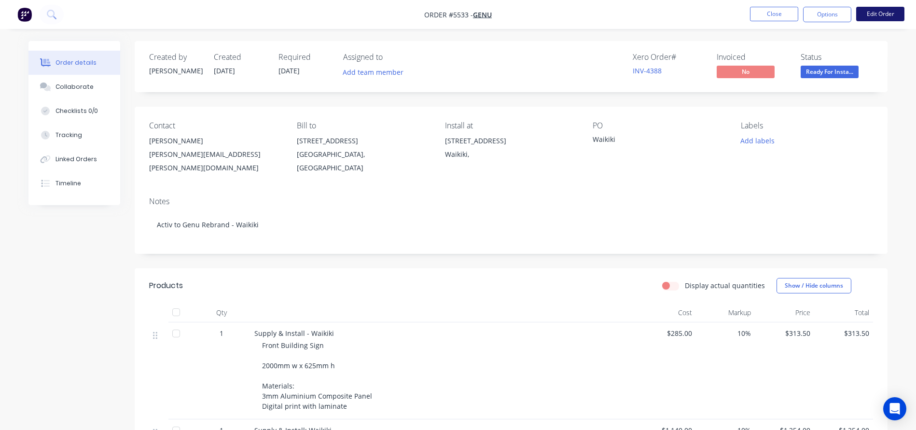
click at [882, 13] on button "Edit Order" at bounding box center [880, 14] width 48 height 14
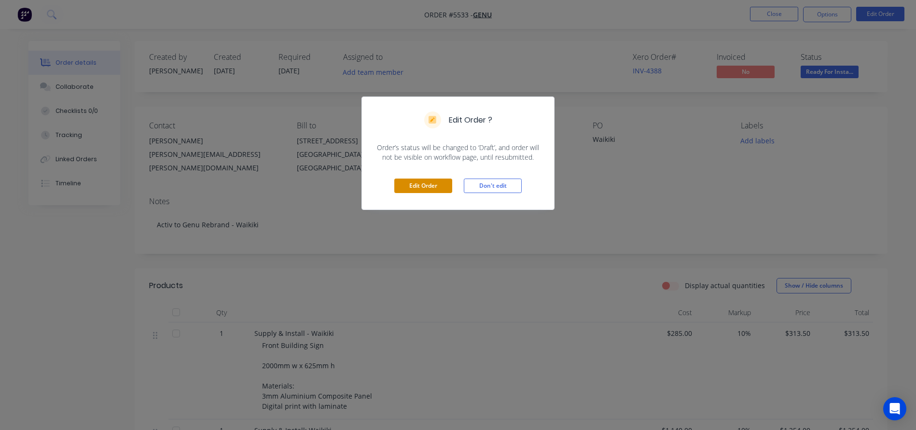
click at [419, 182] on button "Edit Order" at bounding box center [423, 186] width 58 height 14
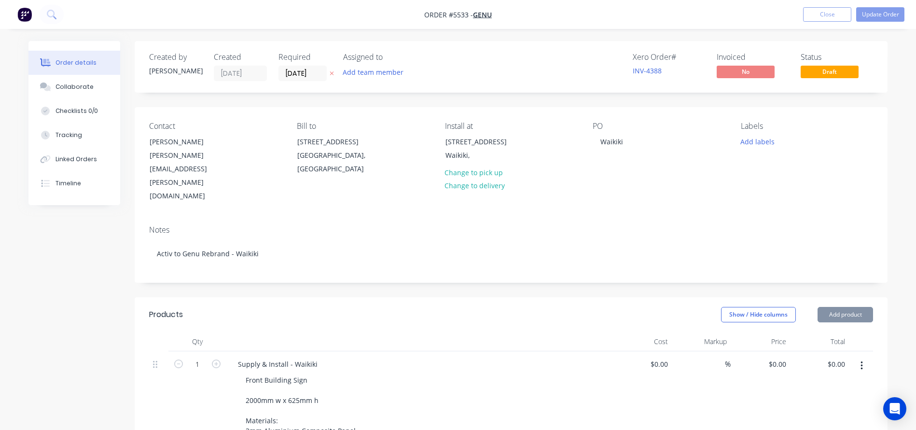
type input "$285.00"
type input "10"
type input "$313.50"
type input "$1,140.00"
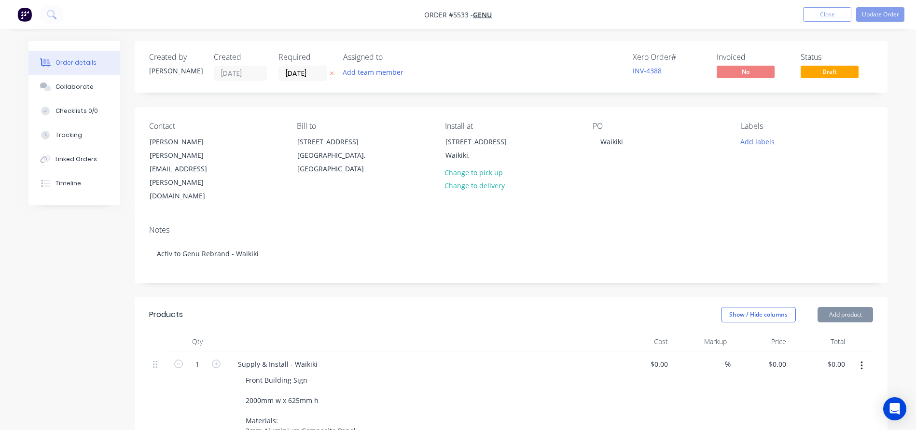
type input "10"
type input "$1,254.00"
type input "$286.00"
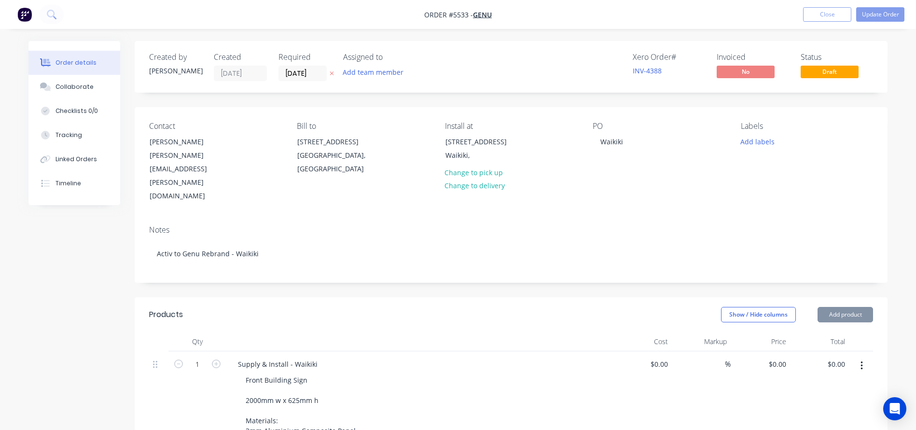
type input "$286.00"
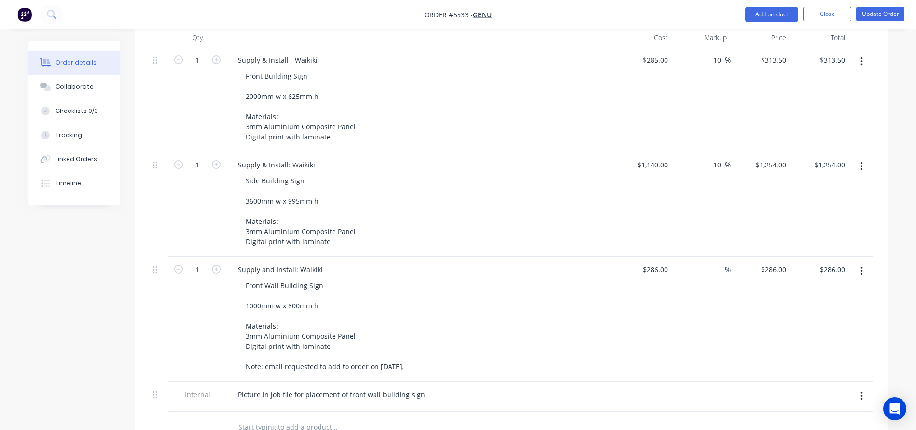
scroll to position [322, 0]
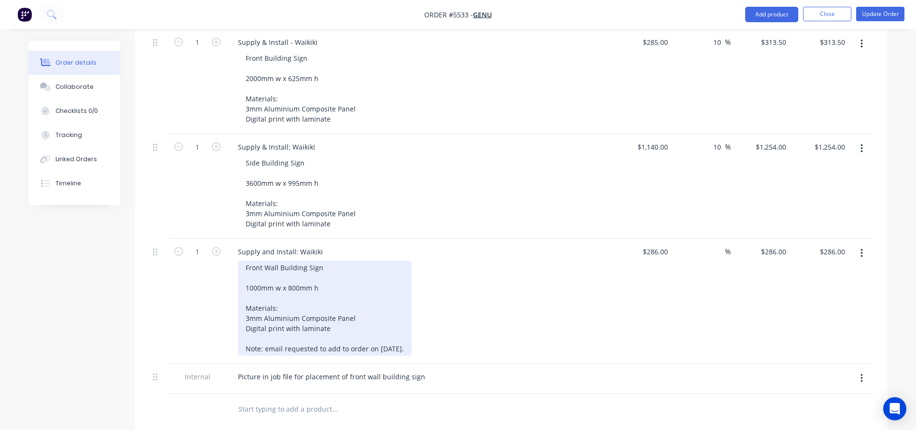
click at [412, 321] on div "Front Wall Building Sign 1000mm w x 800mm h Materials: 3mm Aluminium Composite …" at bounding box center [325, 308] width 174 height 95
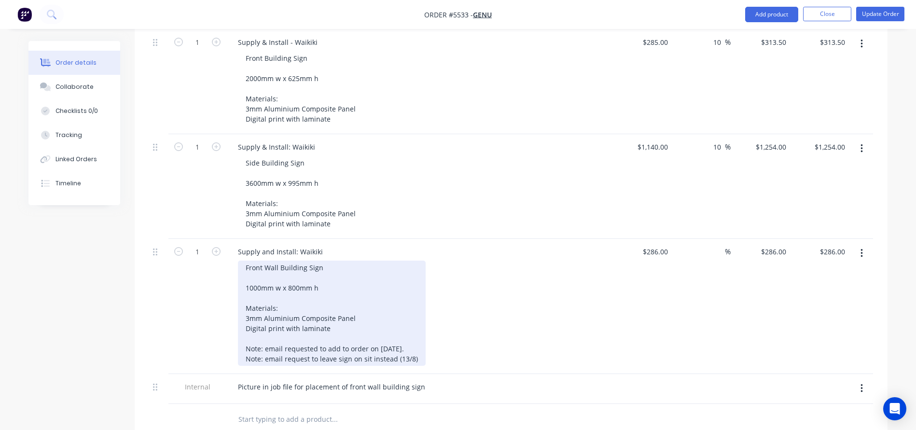
click at [366, 332] on div "Front Wall Building Sign 1000mm w x 800mm h Materials: 3mm Aluminium Composite …" at bounding box center [332, 313] width 188 height 105
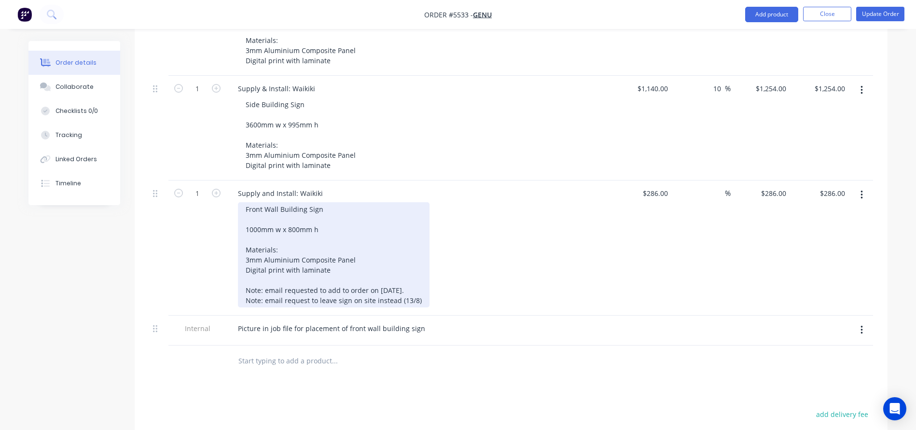
scroll to position [385, 0]
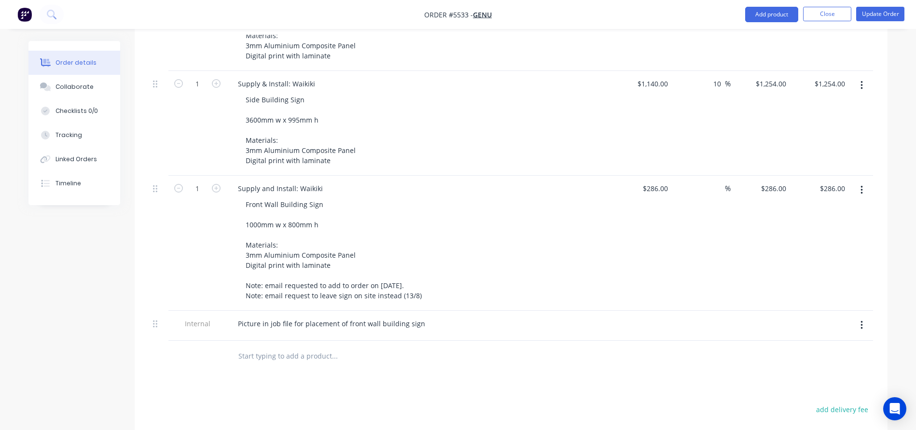
click at [866, 317] on button "button" at bounding box center [862, 325] width 23 height 17
click at [829, 363] on div "Delete" at bounding box center [827, 370] width 74 height 14
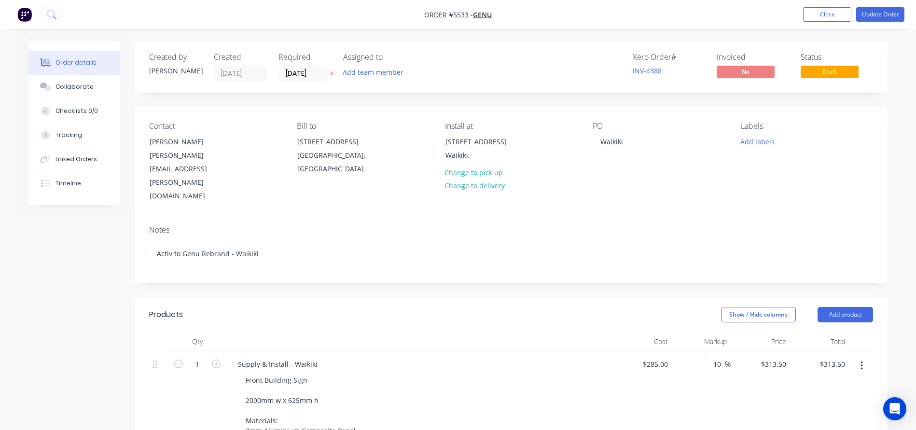
scroll to position [0, 0]
click at [878, 13] on button "Update Order" at bounding box center [880, 14] width 48 height 14
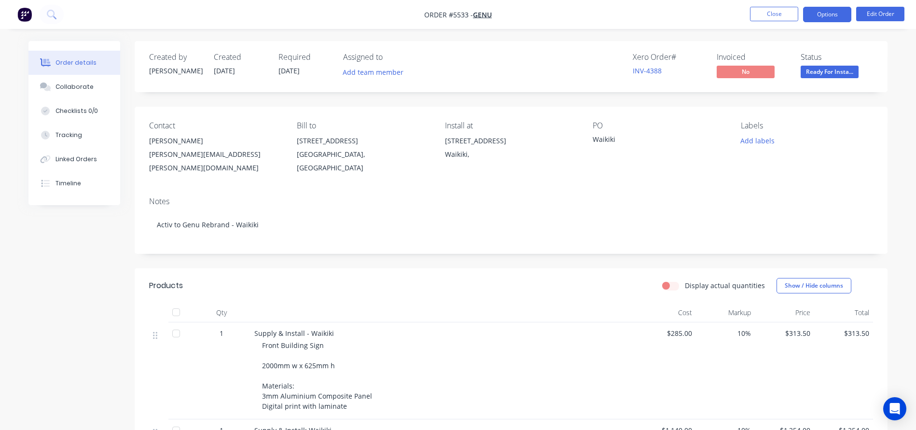
click at [825, 15] on button "Options" at bounding box center [827, 14] width 48 height 15
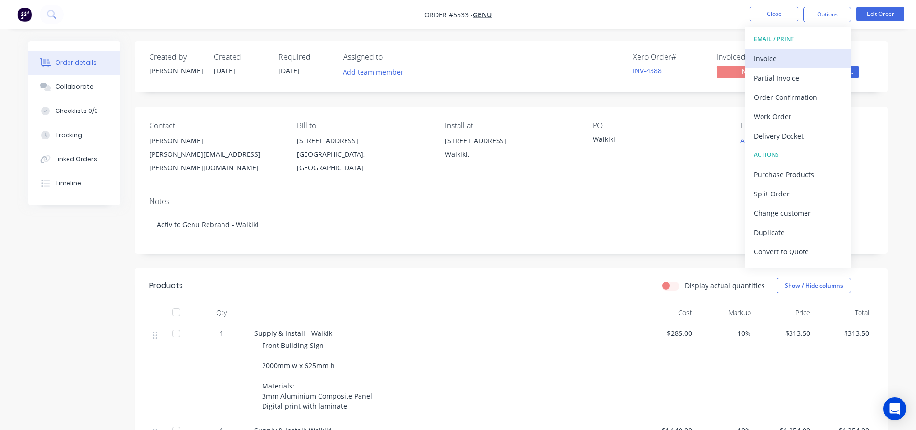
click at [773, 55] on div "Invoice" at bounding box center [798, 59] width 89 height 14
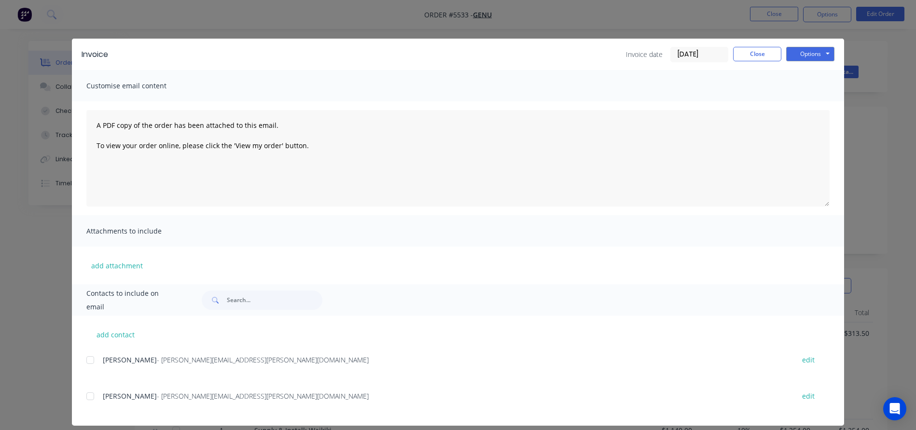
click at [694, 50] on input "[DATE]" at bounding box center [699, 54] width 57 height 14
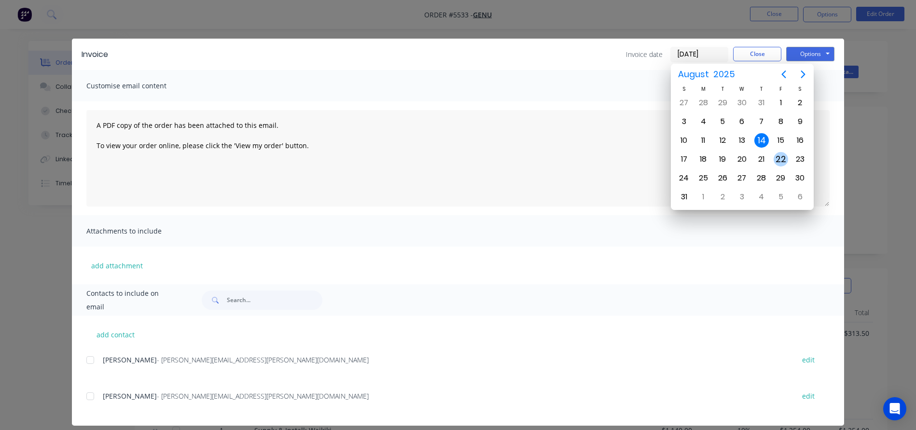
click at [780, 155] on div "22" at bounding box center [781, 159] width 14 height 14
type input "22/08/25"
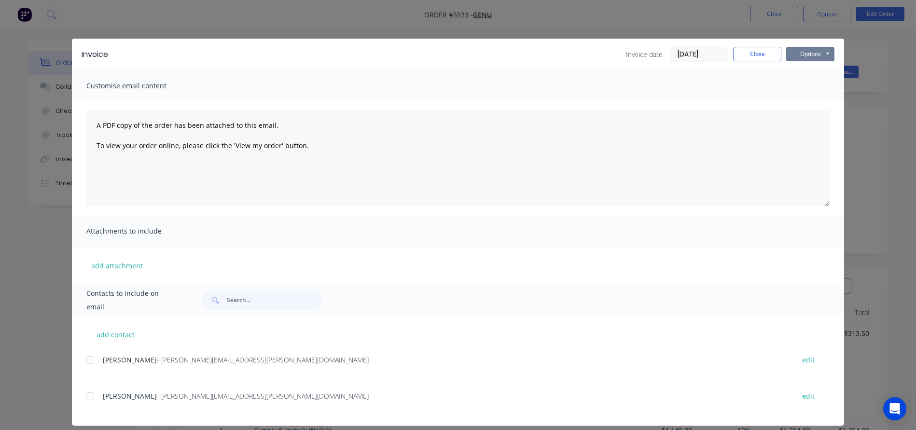
click at [816, 52] on button "Options" at bounding box center [810, 54] width 48 height 14
click at [820, 86] on button "Print" at bounding box center [817, 87] width 62 height 16
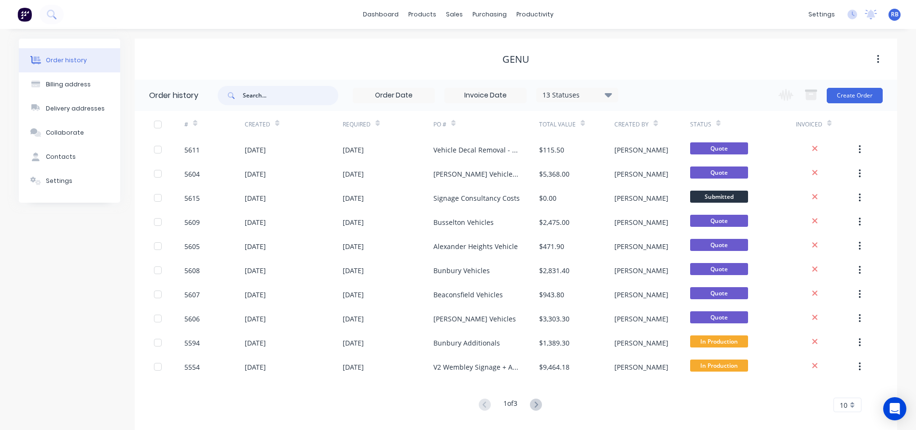
click at [258, 96] on input "text" at bounding box center [291, 95] width 96 height 19
type input "bunbury"
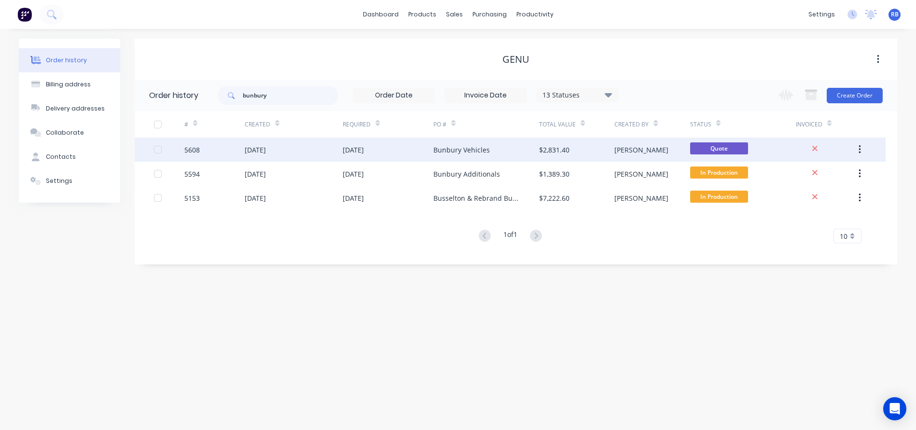
click at [292, 149] on div "[DATE]" at bounding box center [294, 150] width 98 height 24
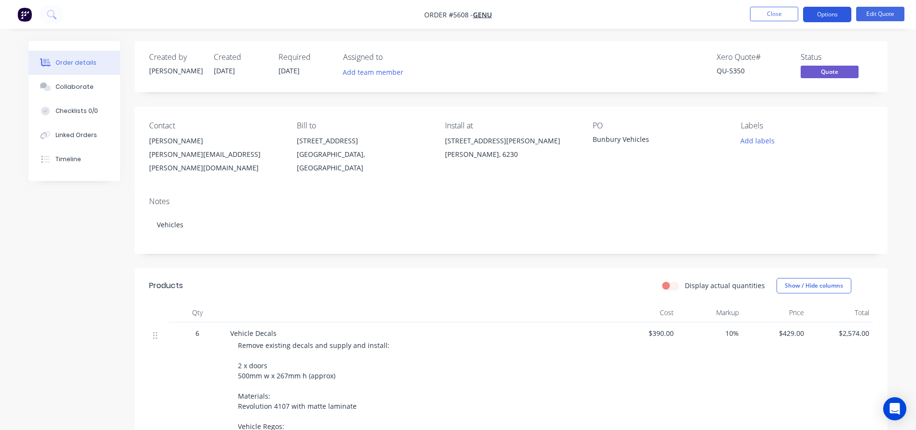
click at [827, 16] on button "Options" at bounding box center [827, 14] width 48 height 15
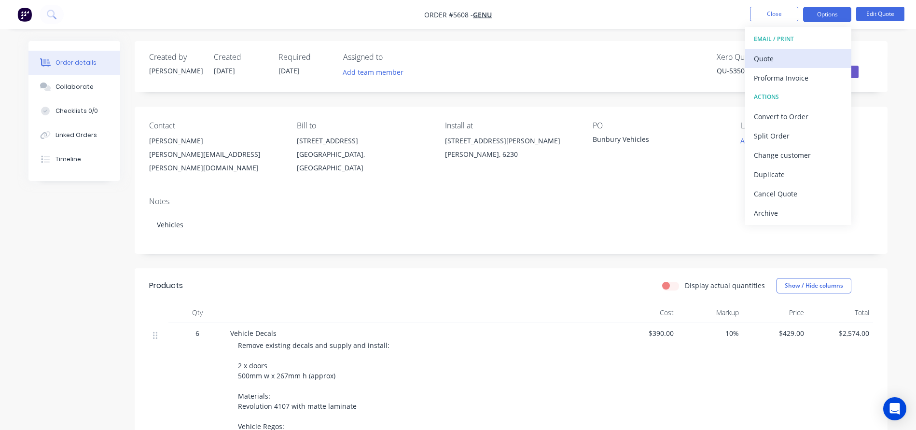
click at [782, 56] on div "Quote" at bounding box center [798, 59] width 89 height 14
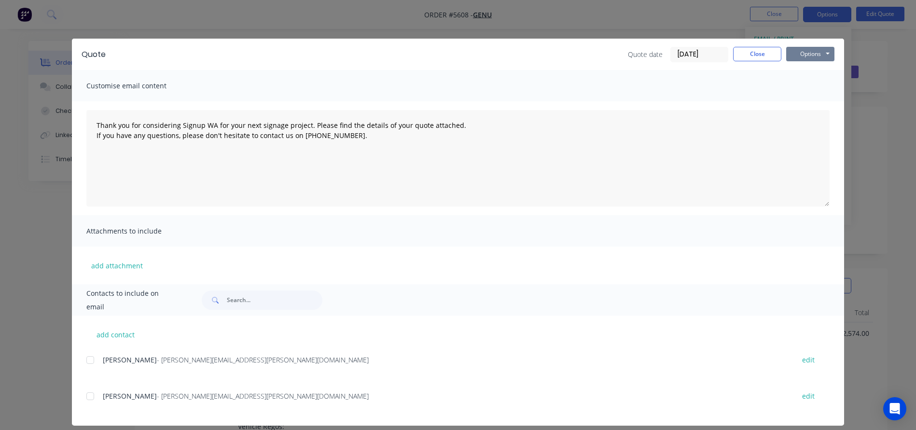
click at [812, 55] on button "Options" at bounding box center [810, 54] width 48 height 14
click at [811, 89] on button "Print" at bounding box center [817, 87] width 62 height 16
type textarea "Thank you for considering Signup WA for your next signage project. Please find …"
